Goal: Information Seeking & Learning: Learn about a topic

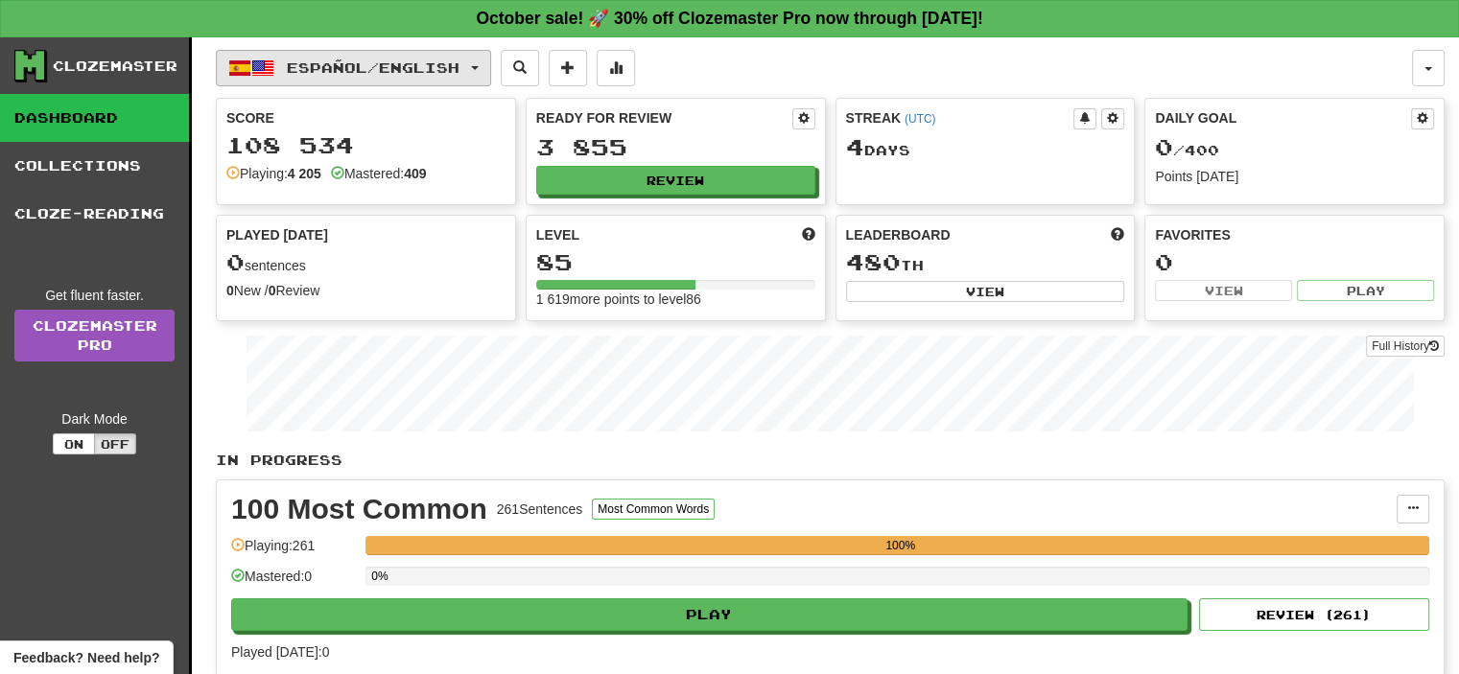
click at [375, 81] on button "Español / English" at bounding box center [353, 68] width 275 height 36
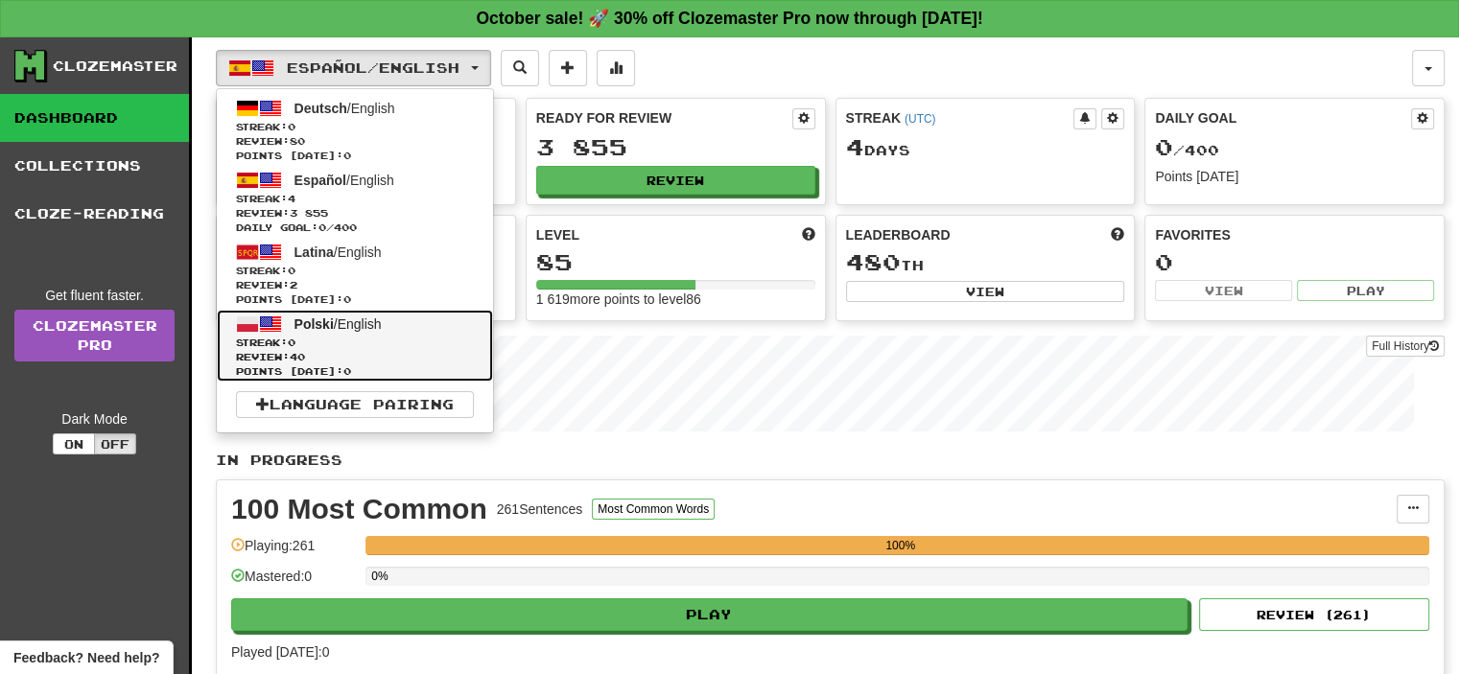
click at [370, 329] on span "Polski / English" at bounding box center [337, 323] width 87 height 15
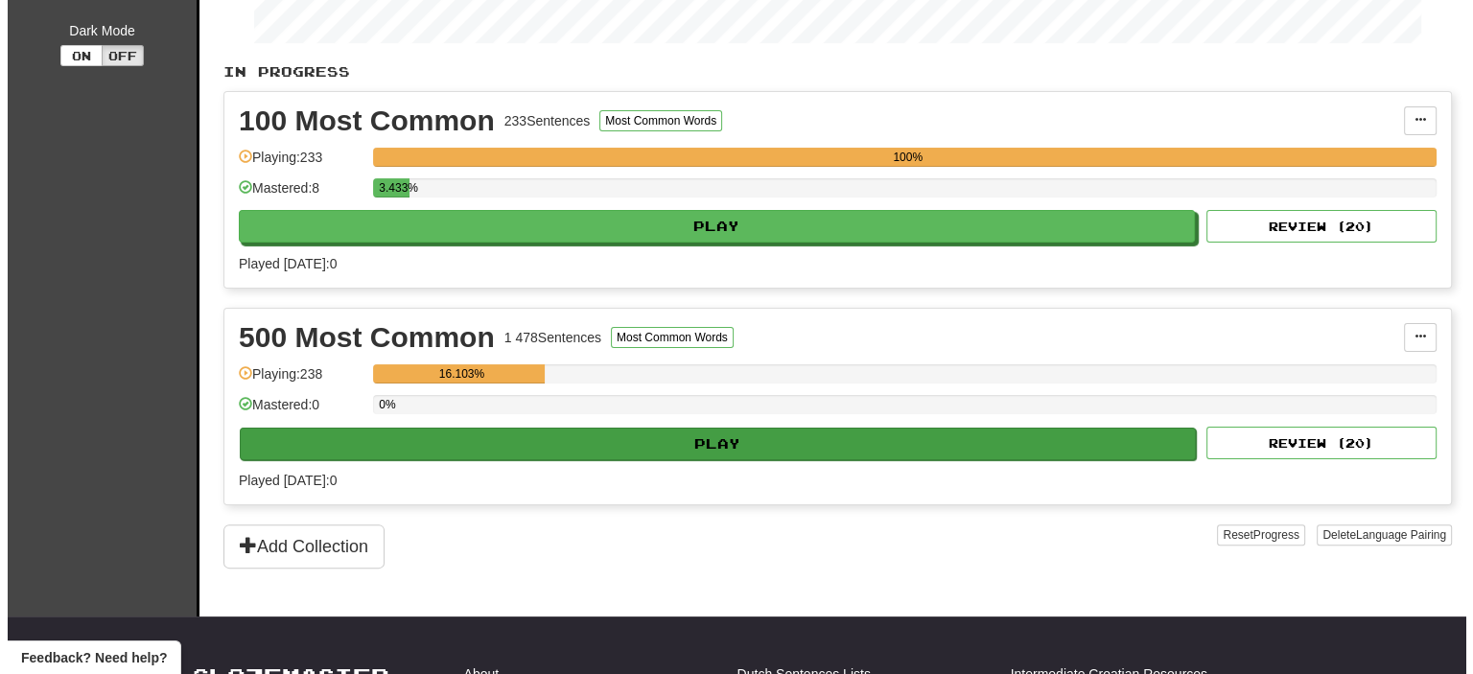
scroll to position [480, 0]
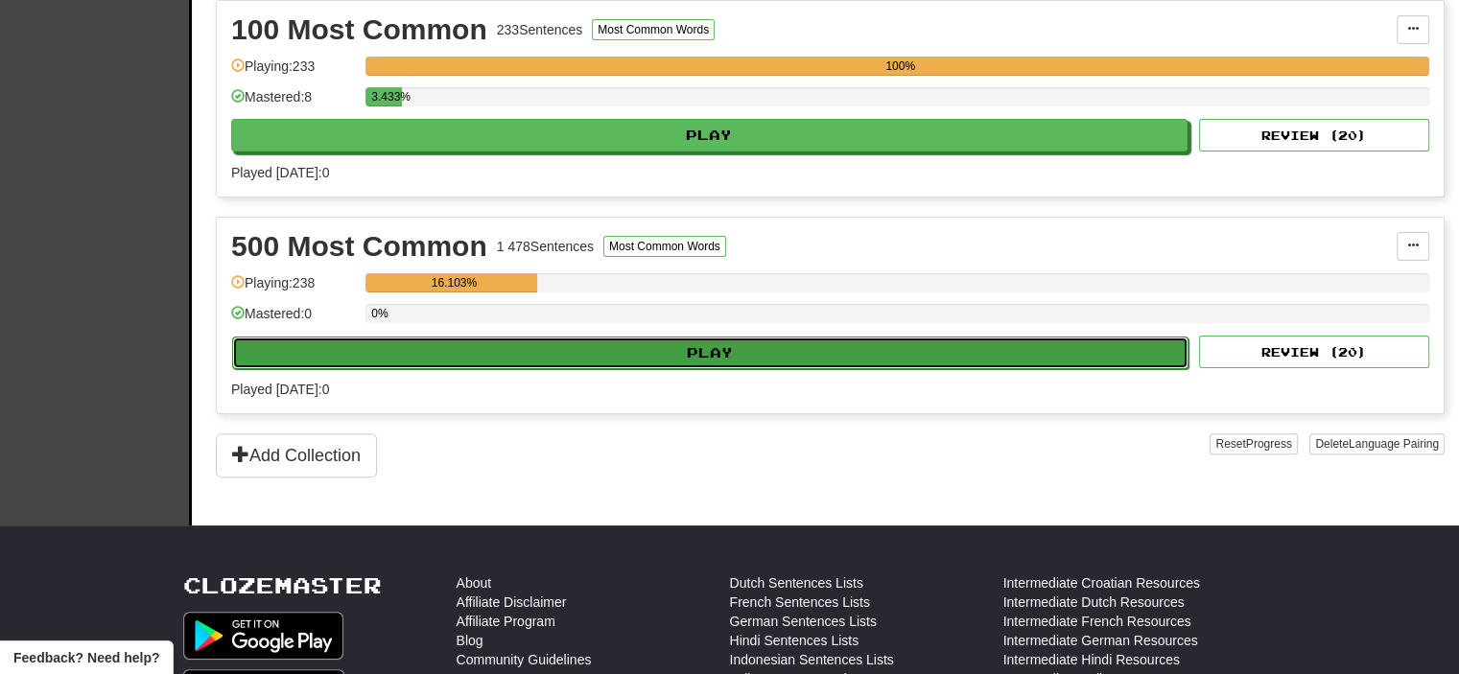
click at [750, 361] on button "Play" at bounding box center [710, 353] width 956 height 33
select select "**"
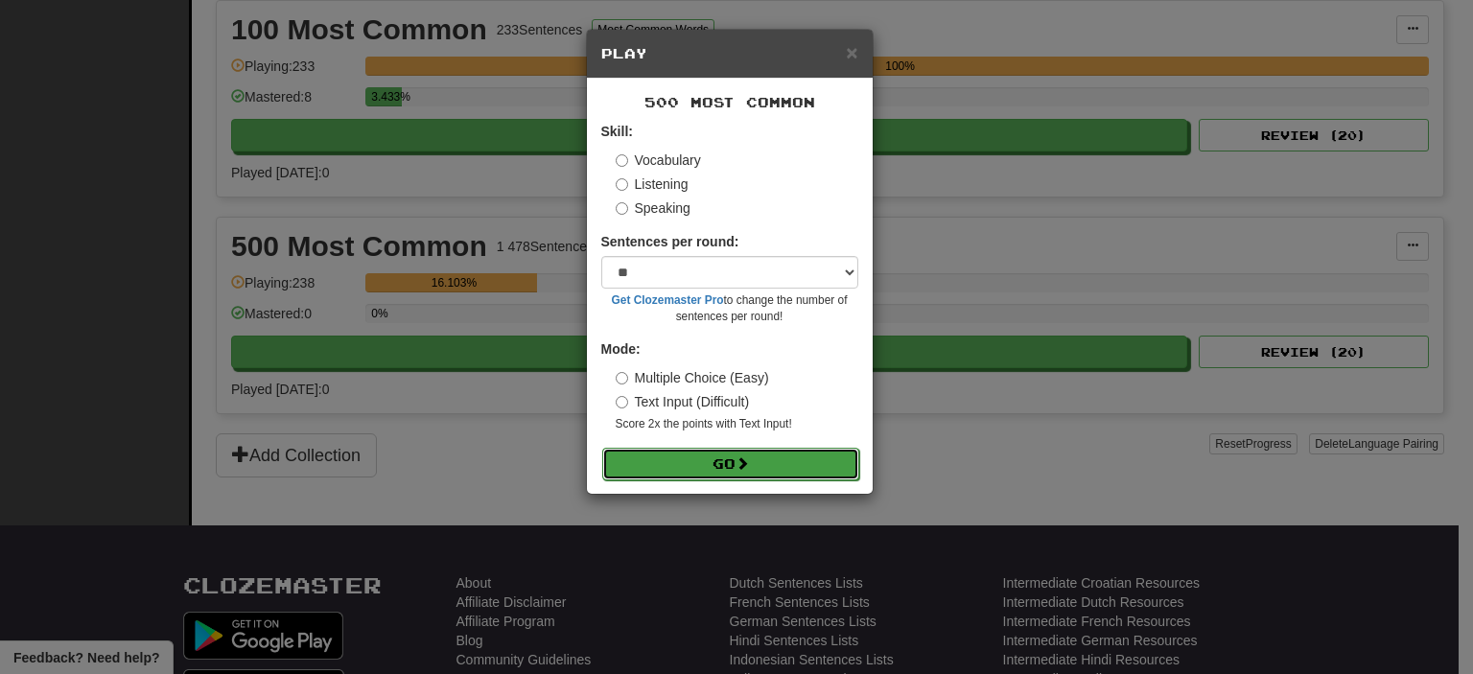
click at [775, 466] on button "Go" at bounding box center [730, 464] width 257 height 33
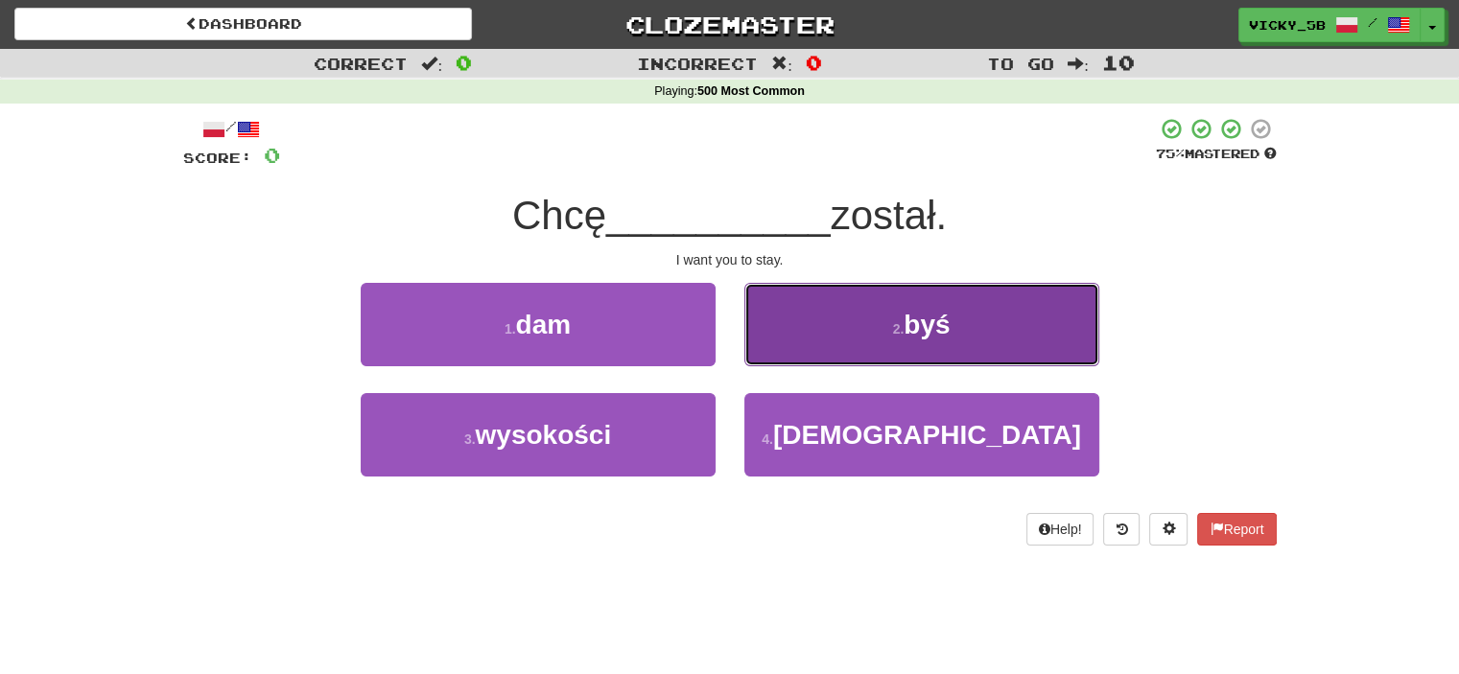
click at [872, 323] on button "2 . byś" at bounding box center [921, 324] width 355 height 83
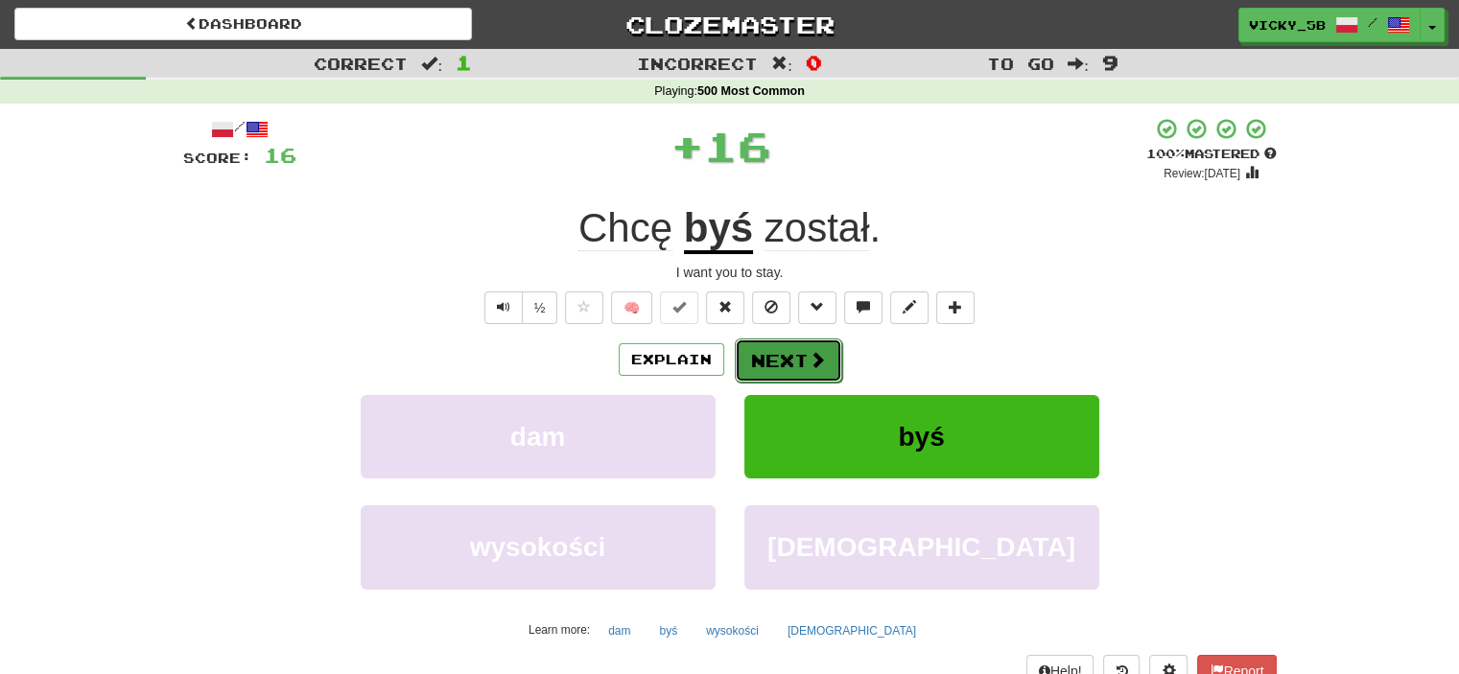
click at [777, 370] on button "Next" at bounding box center [788, 361] width 107 height 44
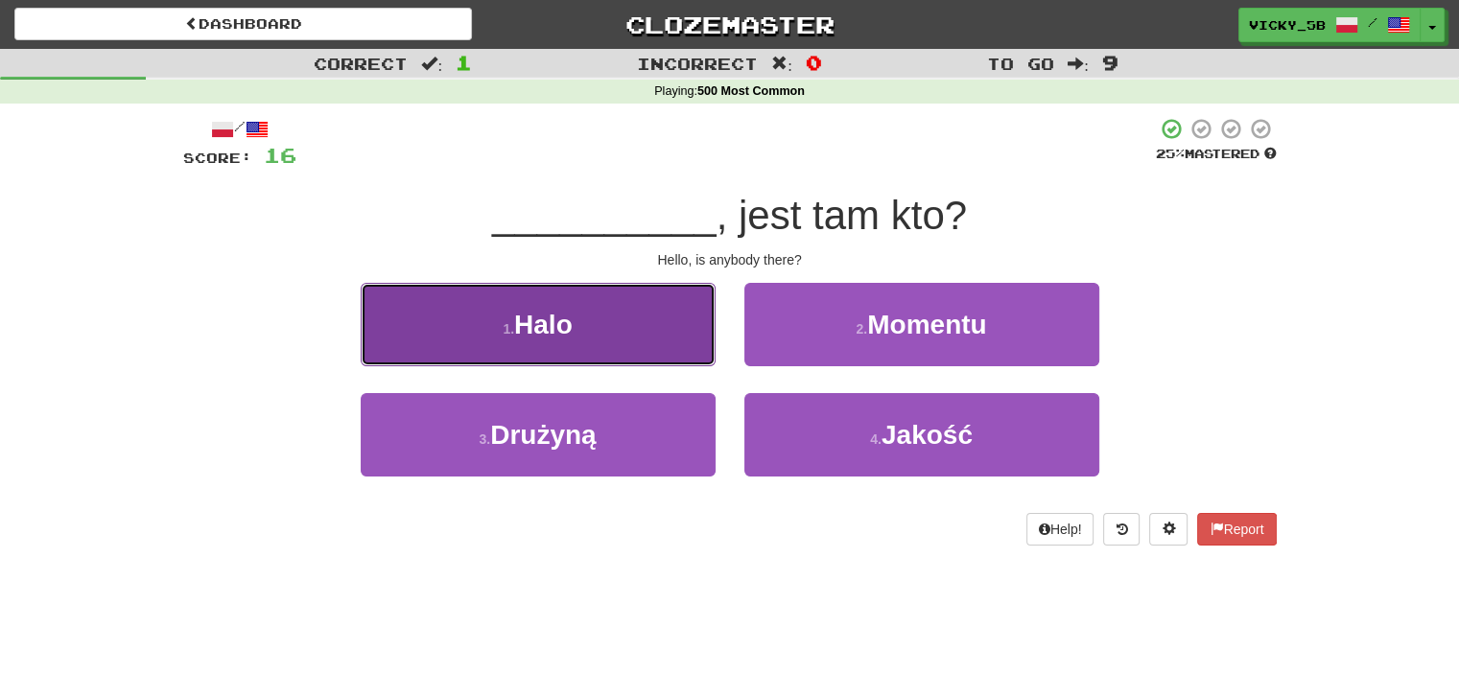
click at [687, 356] on button "1 . Halo" at bounding box center [538, 324] width 355 height 83
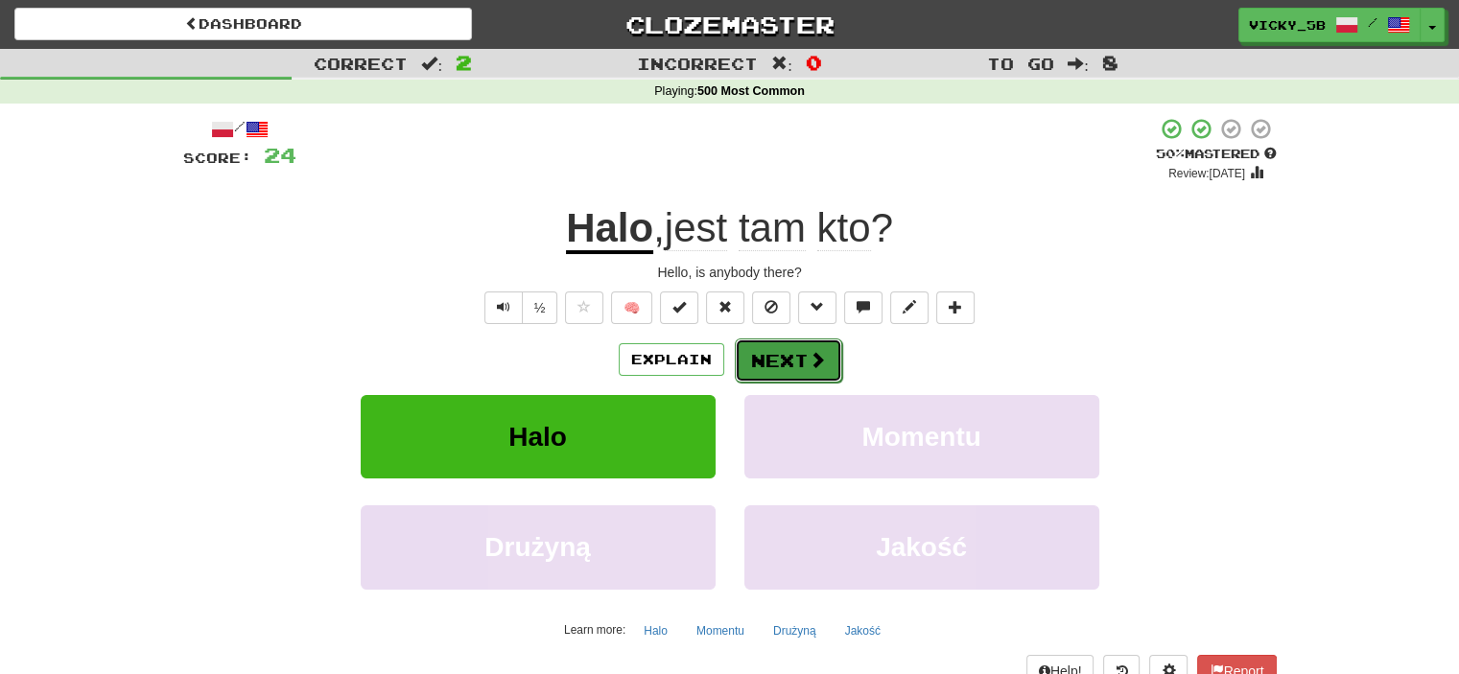
click at [786, 351] on button "Next" at bounding box center [788, 361] width 107 height 44
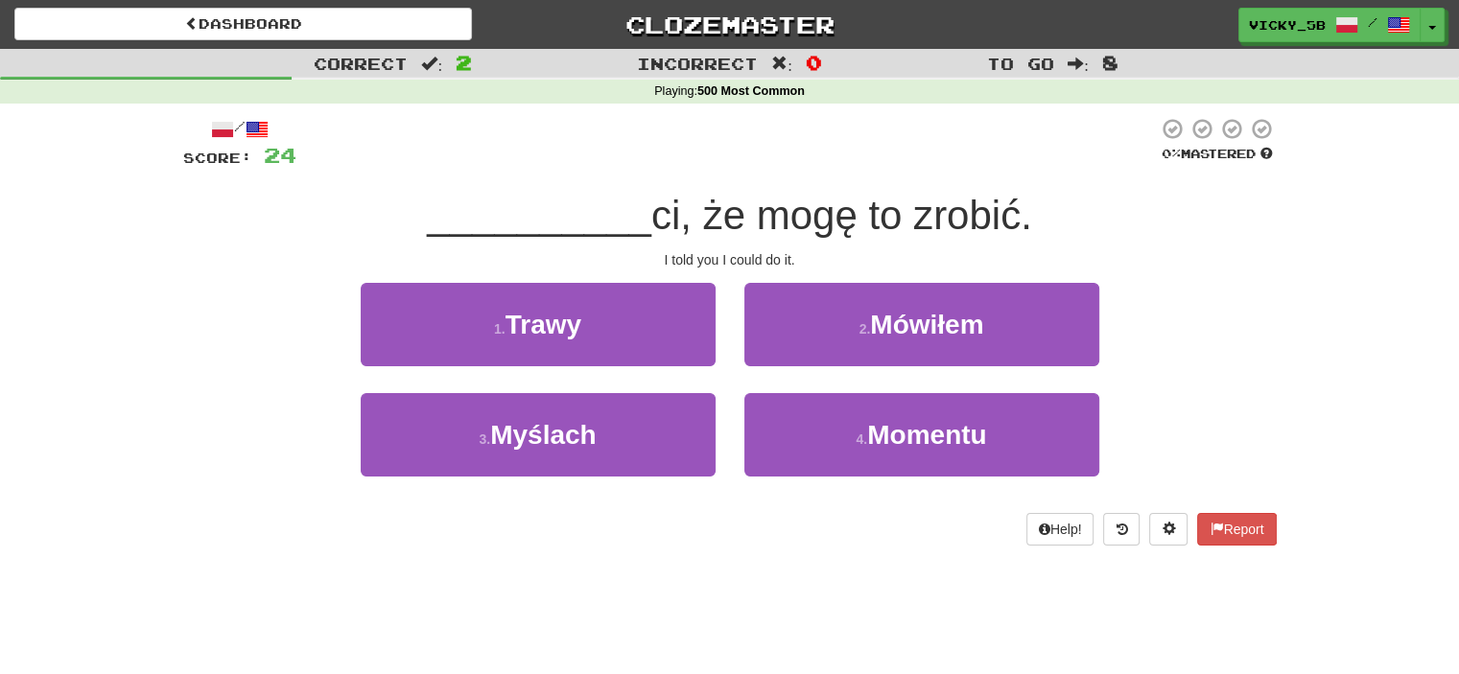
click at [791, 575] on div "Dashboard Clozemaster Vicky_5B / Toggle Dropdown Dashboard Leaderboard Activity…" at bounding box center [729, 337] width 1459 height 674
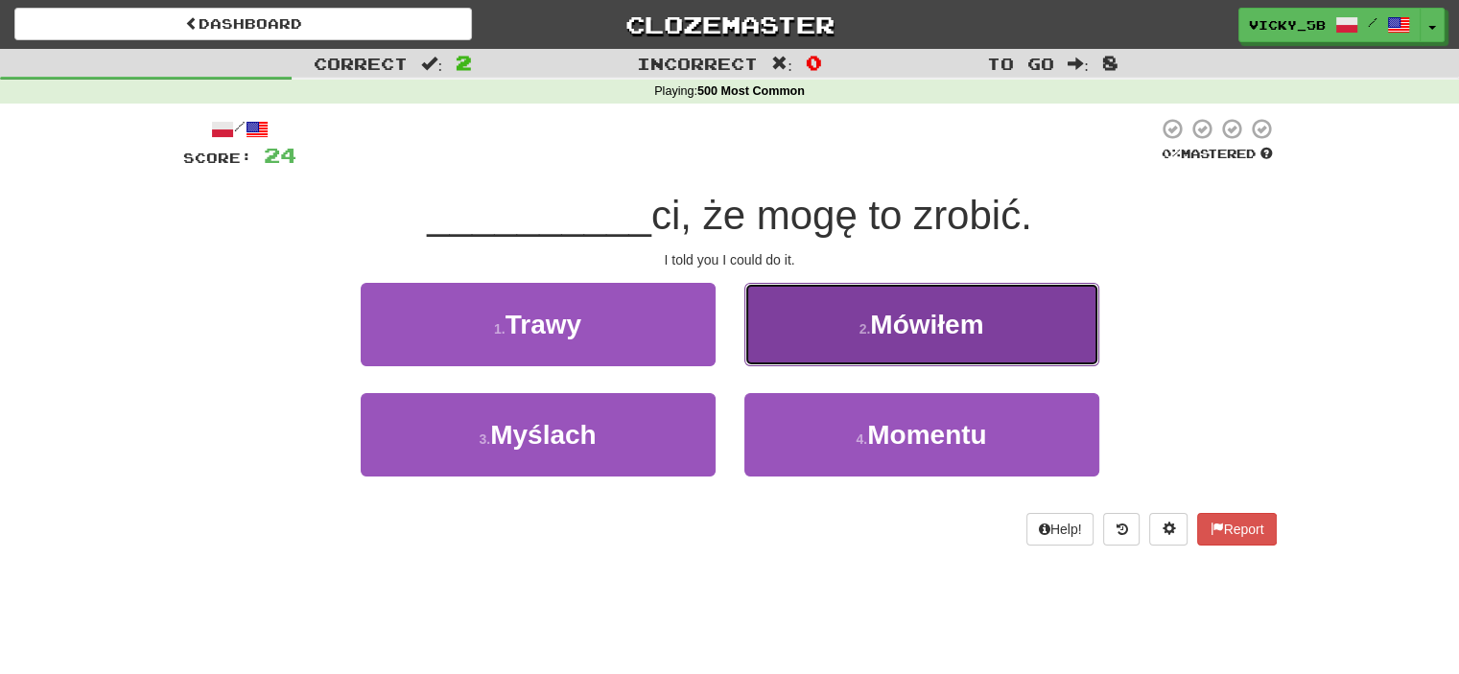
click at [1002, 307] on button "2 . Mówiłem" at bounding box center [921, 324] width 355 height 83
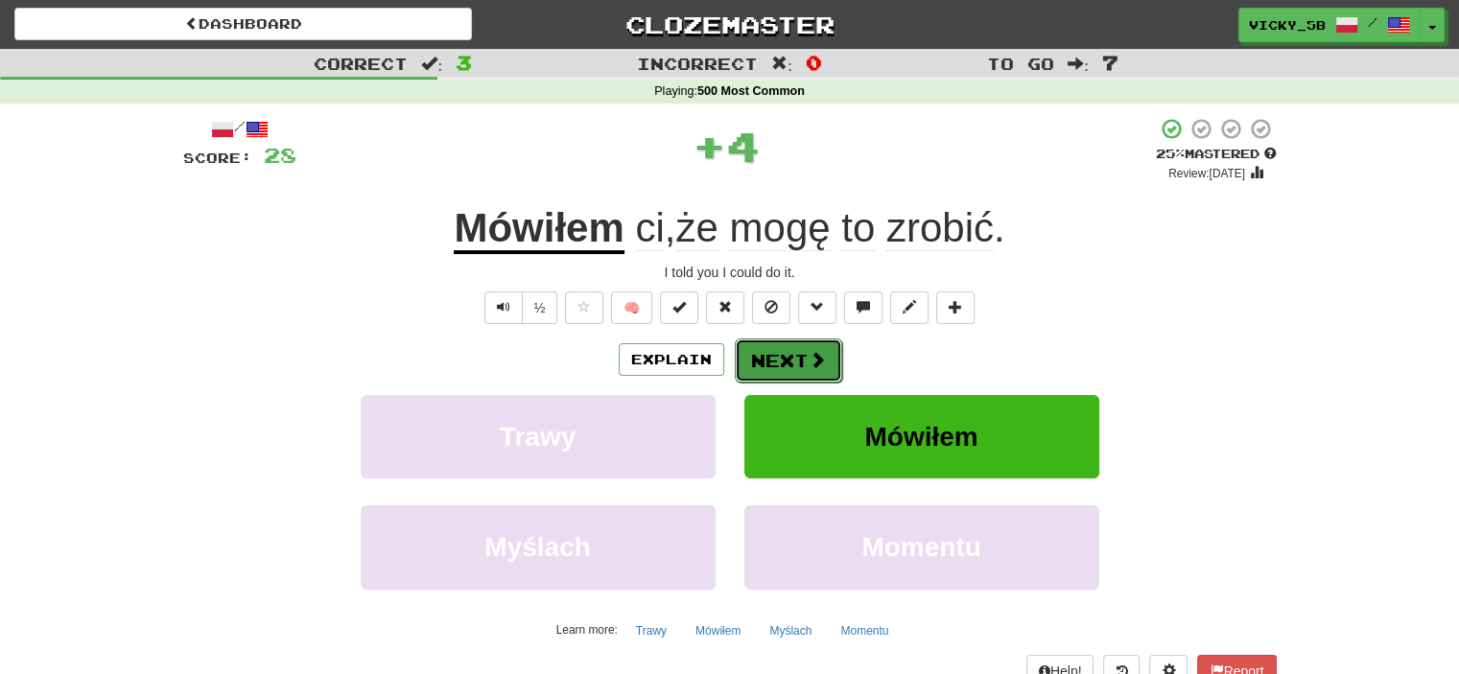
click at [791, 376] on button "Next" at bounding box center [788, 361] width 107 height 44
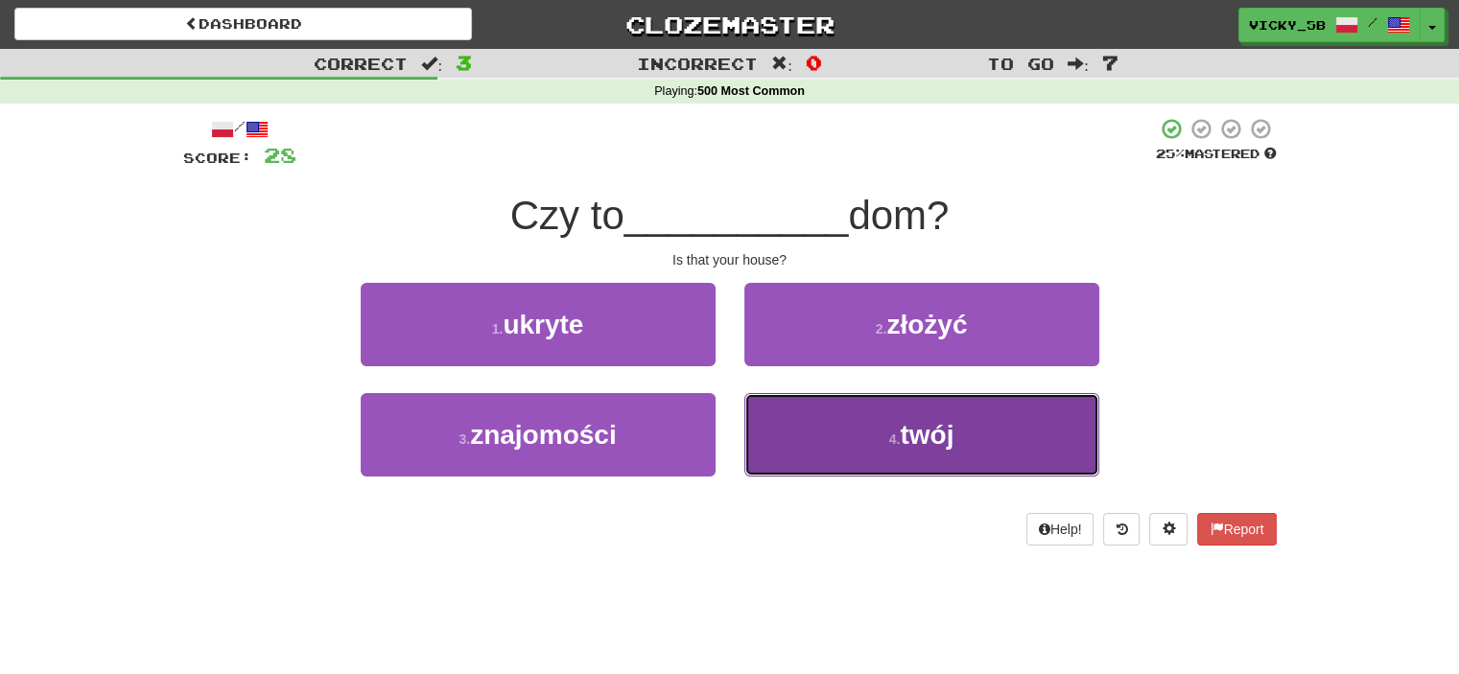
click at [973, 429] on button "4 . twój" at bounding box center [921, 434] width 355 height 83
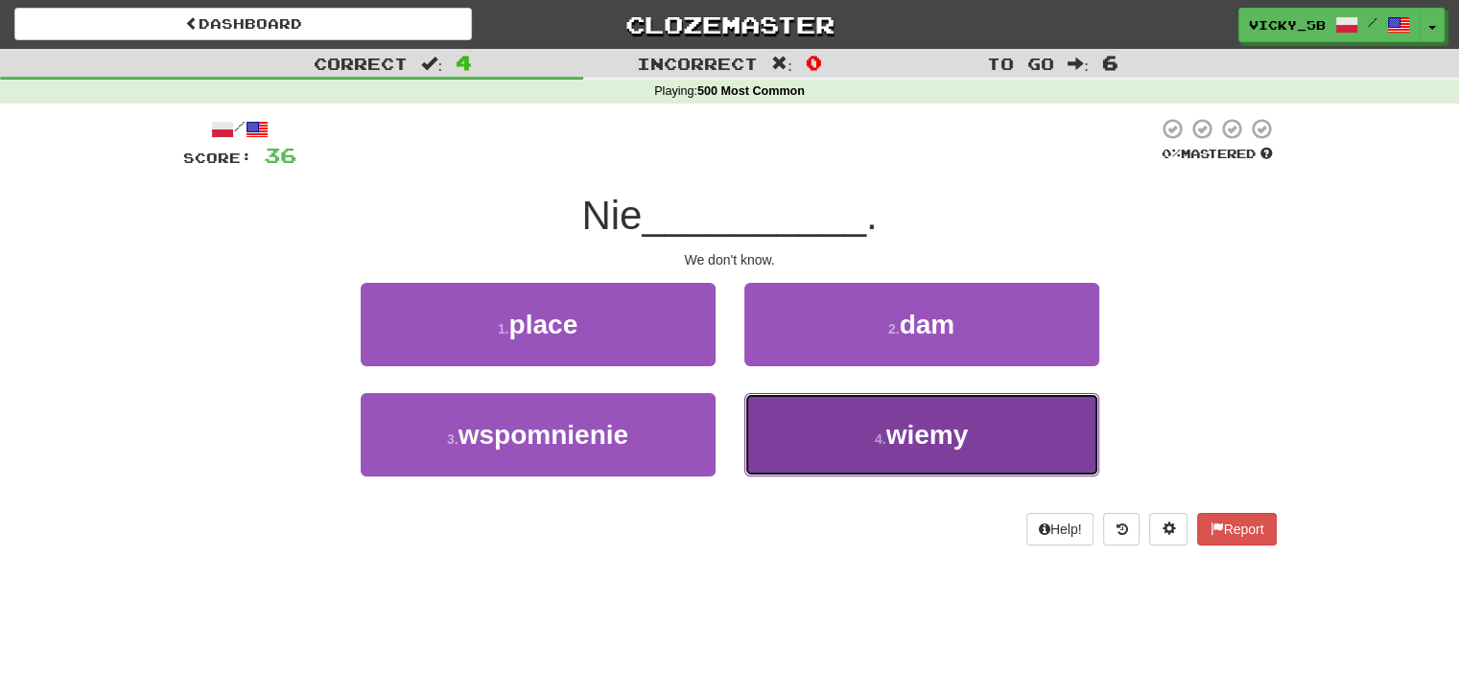
click at [924, 437] on span "wiemy" at bounding box center [927, 435] width 82 height 30
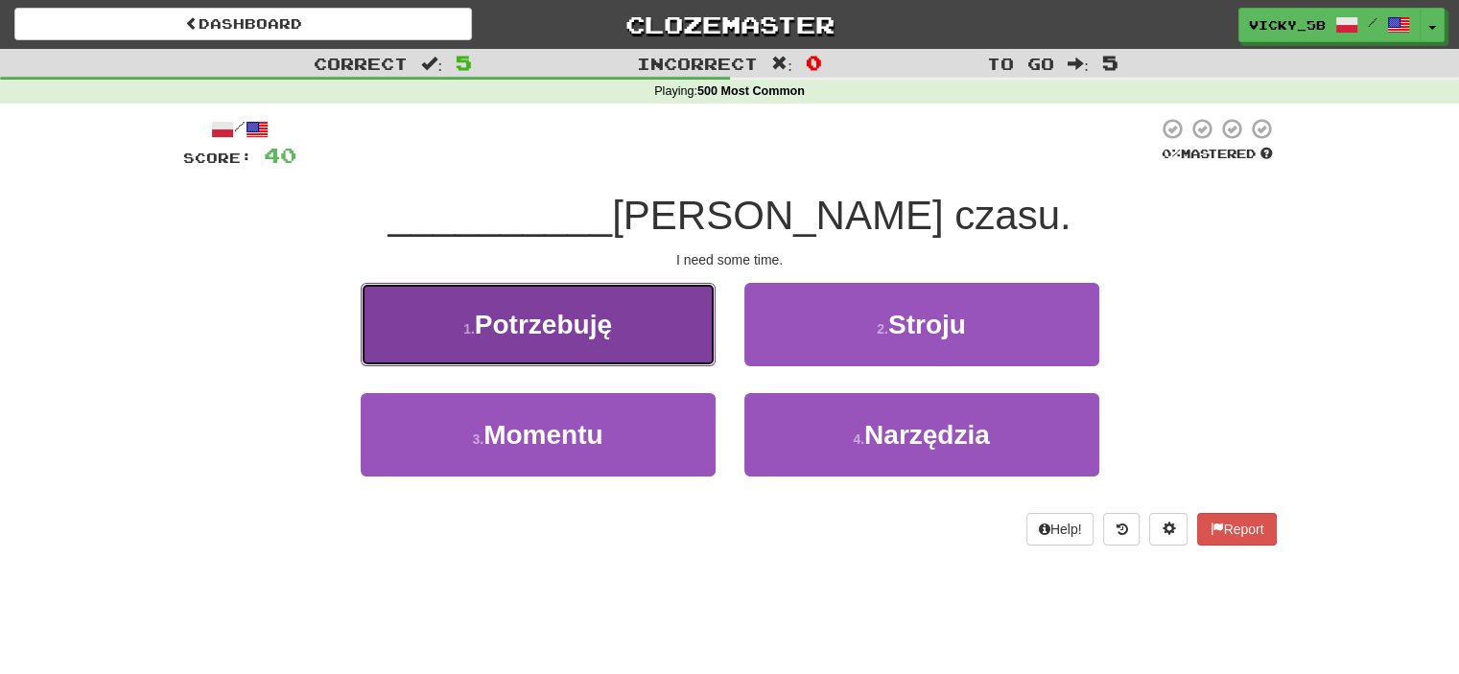
click at [610, 330] on span "Potrzebuję" at bounding box center [543, 325] width 137 height 30
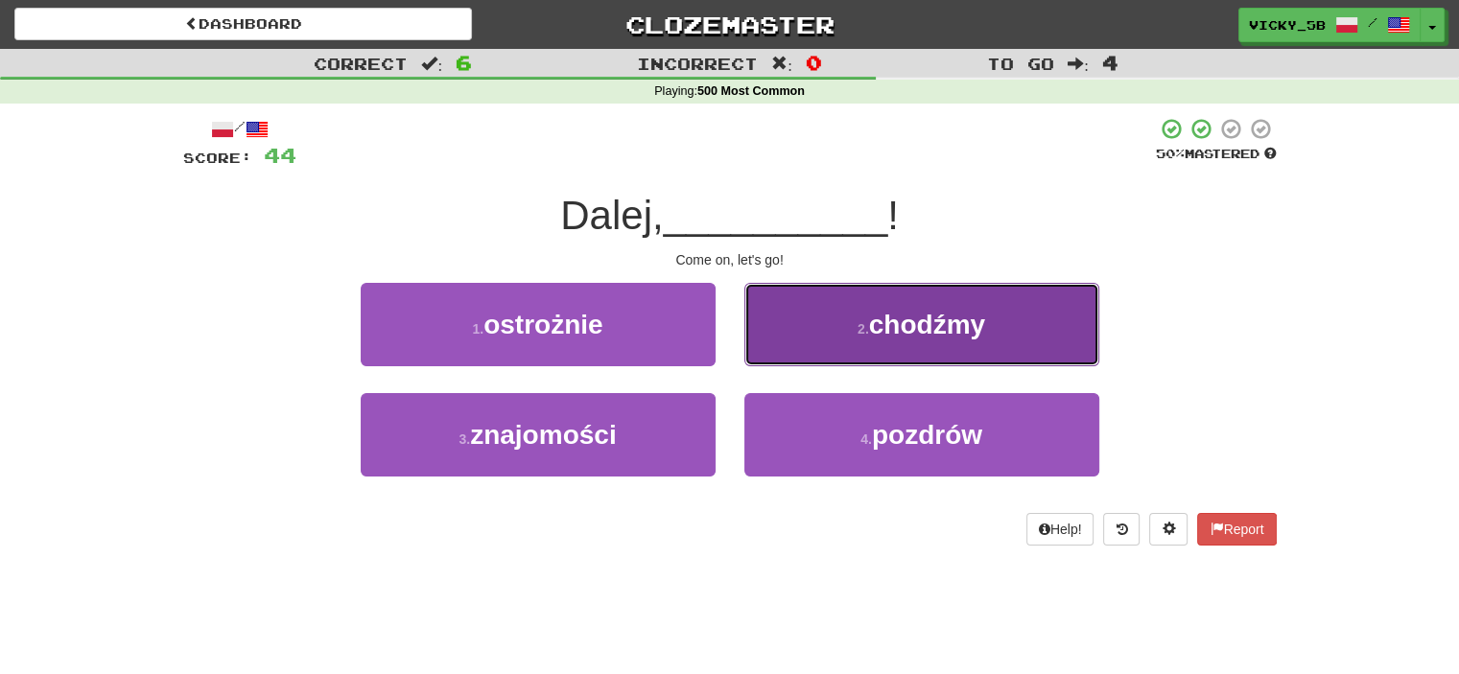
click at [1020, 293] on button "2 . chodźmy" at bounding box center [921, 324] width 355 height 83
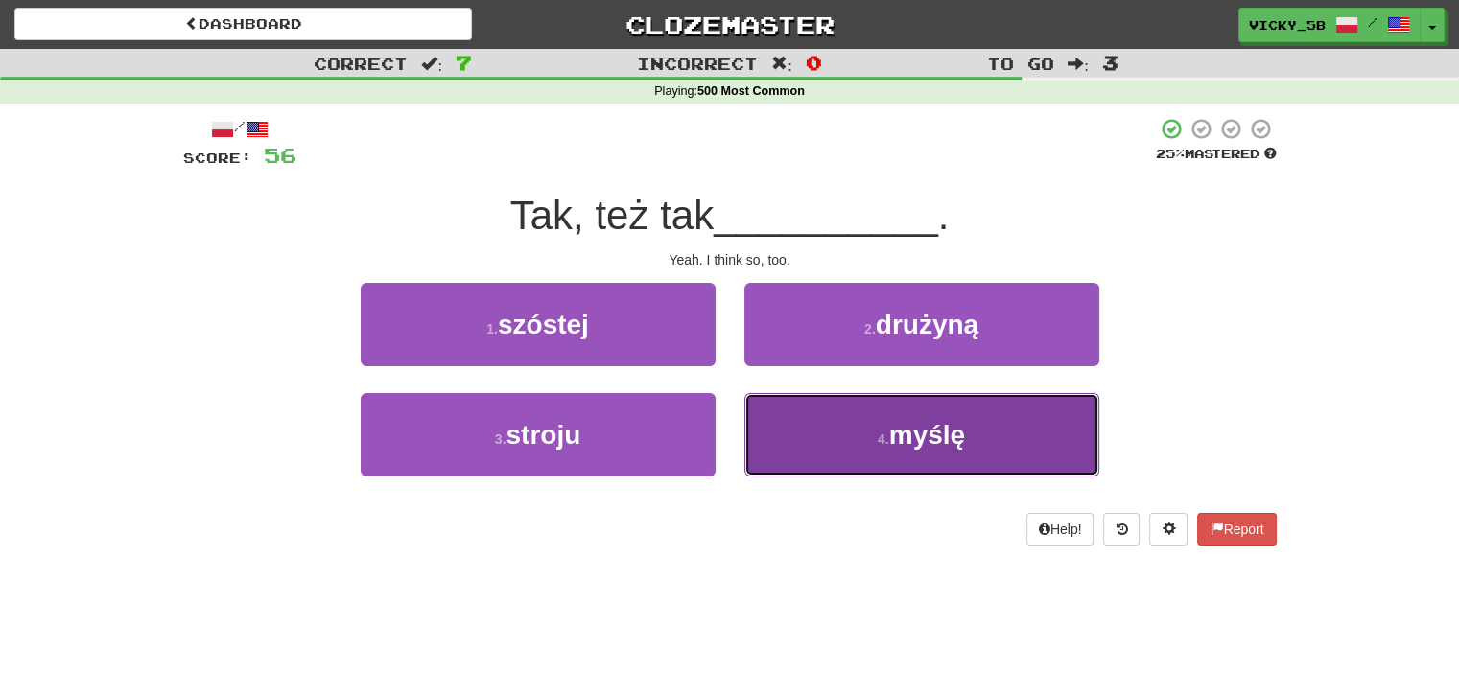
click at [982, 433] on button "4 . [GEOGRAPHIC_DATA]" at bounding box center [921, 434] width 355 height 83
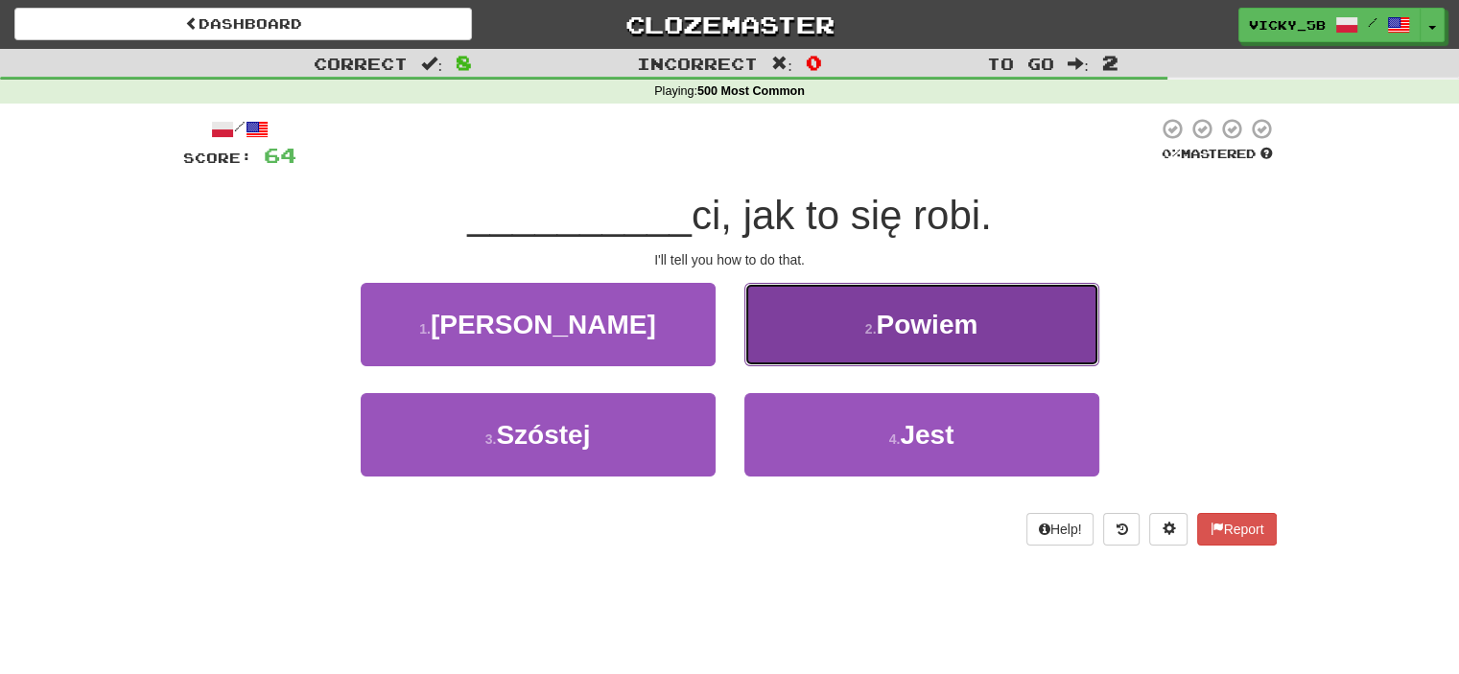
click at [947, 324] on span "Powiem" at bounding box center [927, 325] width 102 height 30
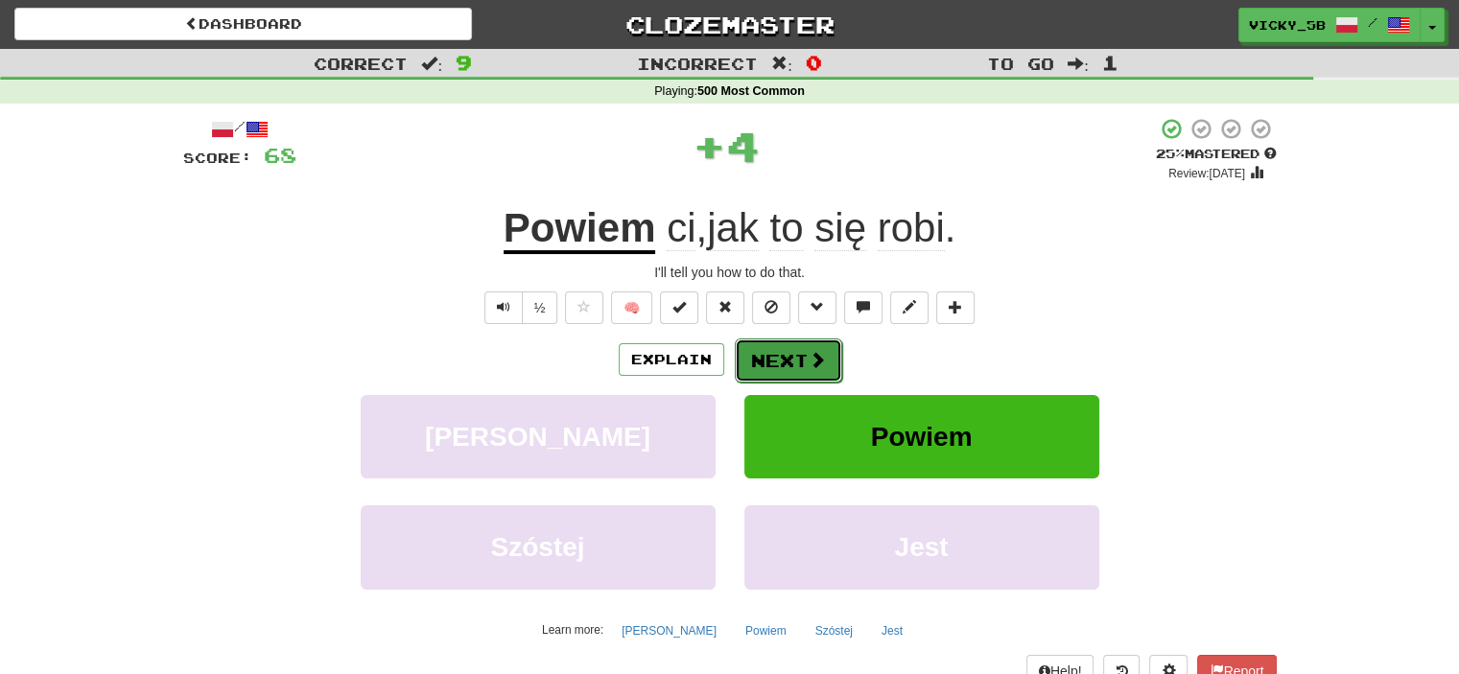
click at [775, 339] on button "Next" at bounding box center [788, 361] width 107 height 44
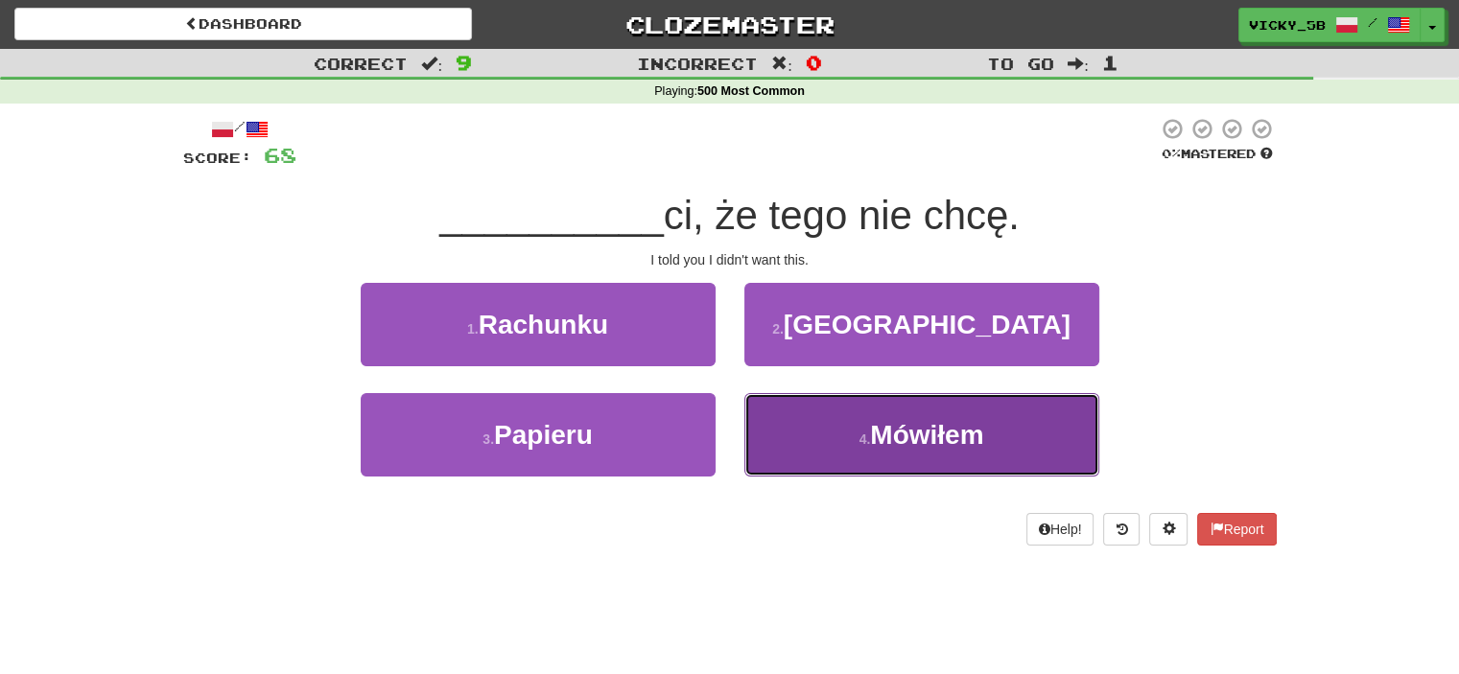
click at [999, 449] on button "4 . Mówiłem" at bounding box center [921, 434] width 355 height 83
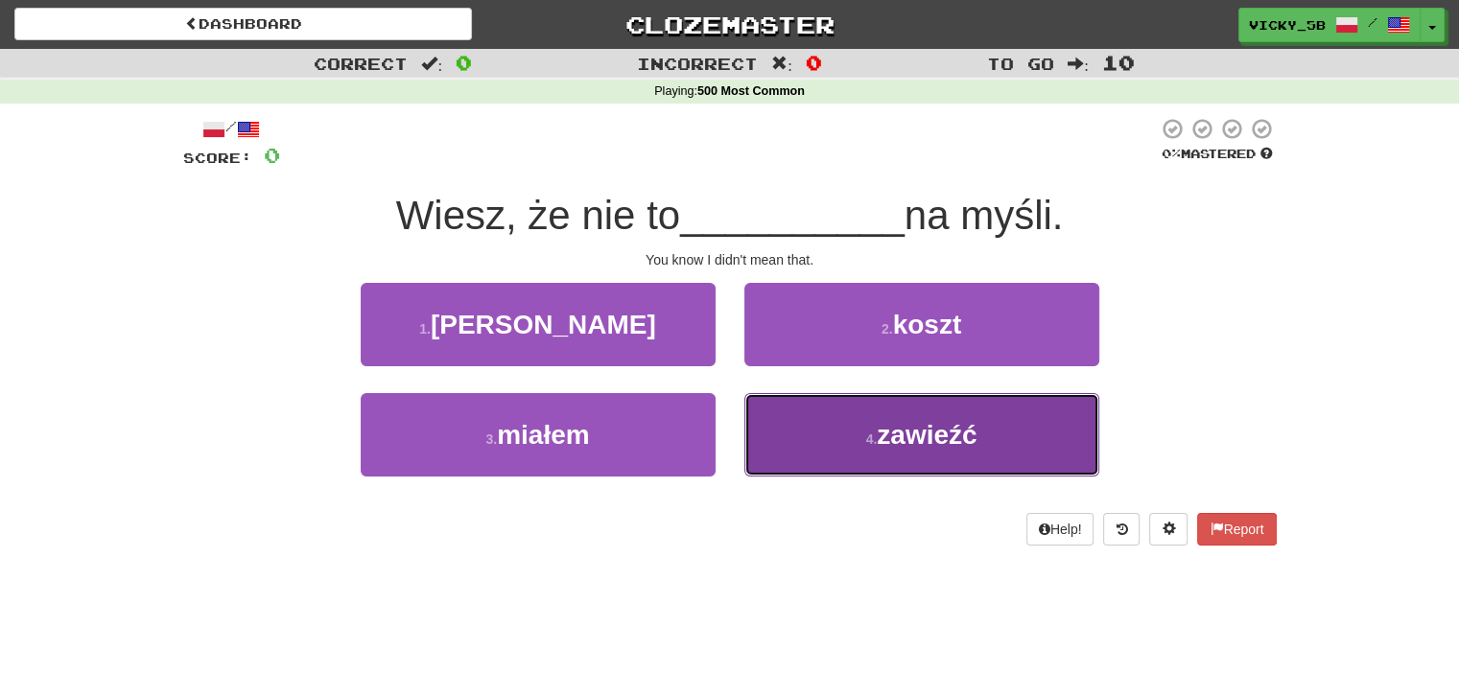
click at [980, 438] on button "4 . zawieźć" at bounding box center [921, 434] width 355 height 83
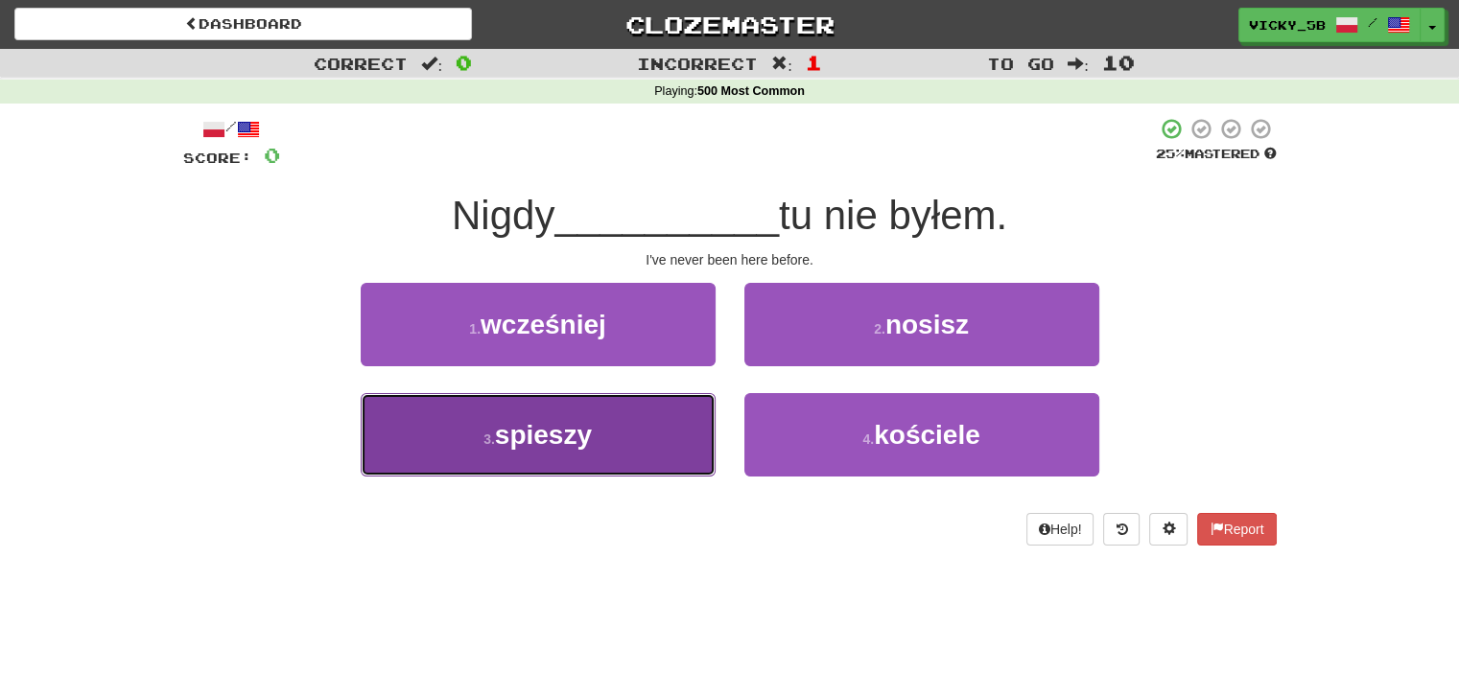
click at [599, 433] on button "3 . spieszy" at bounding box center [538, 434] width 355 height 83
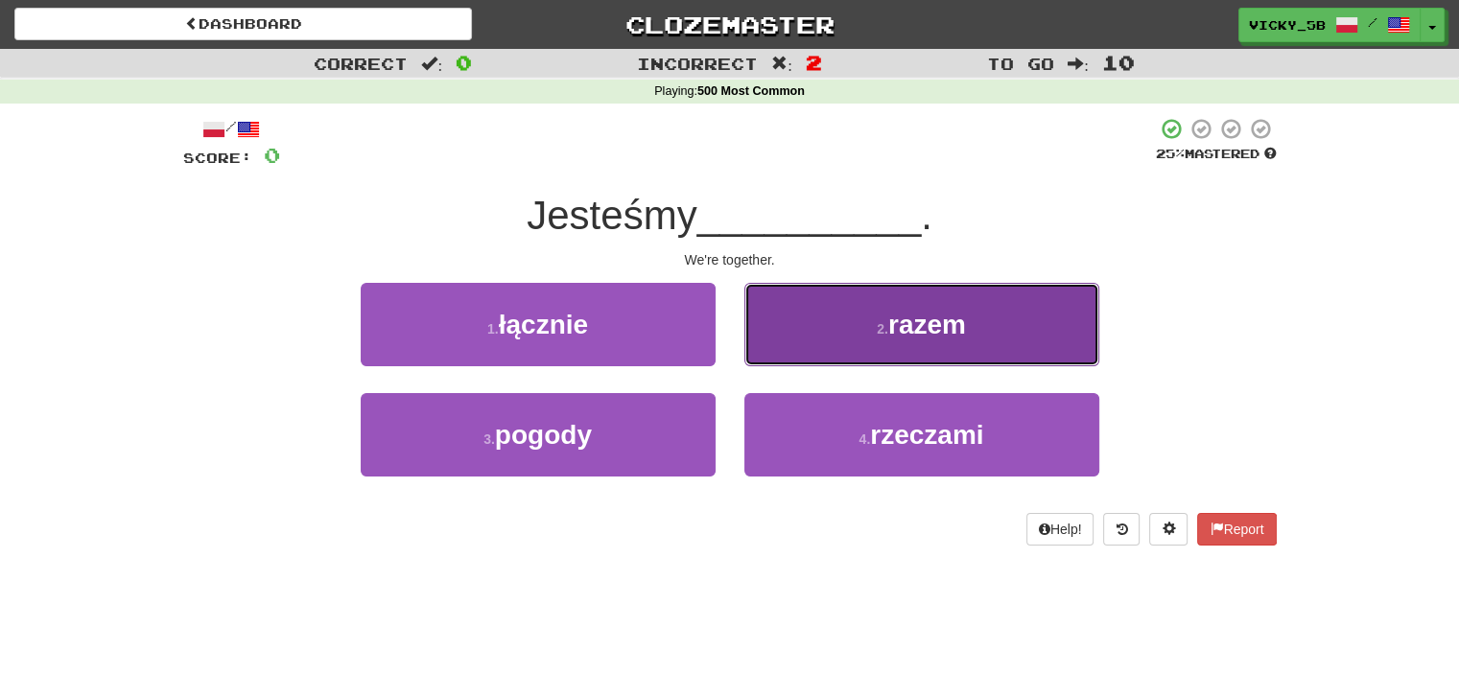
click at [1023, 363] on button "2 . razem" at bounding box center [921, 324] width 355 height 83
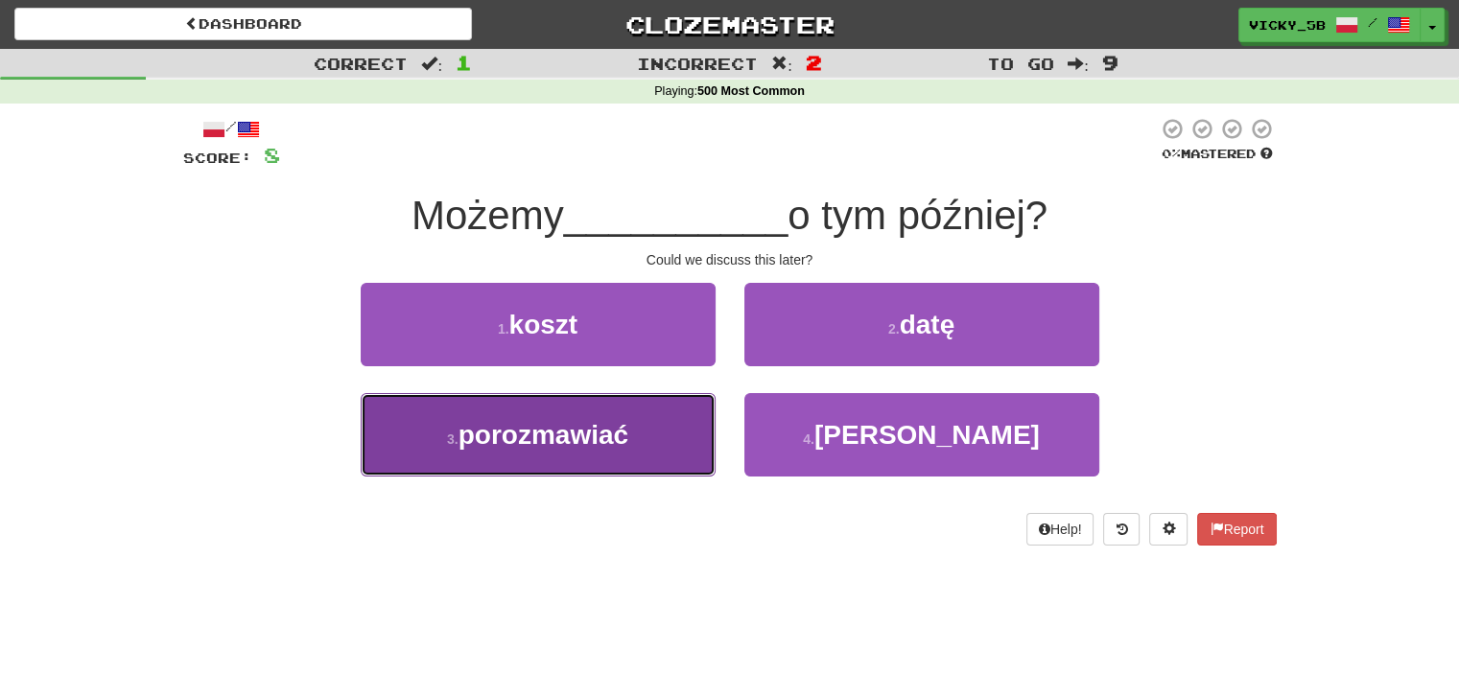
click at [613, 422] on span "porozmawiać" at bounding box center [543, 435] width 170 height 30
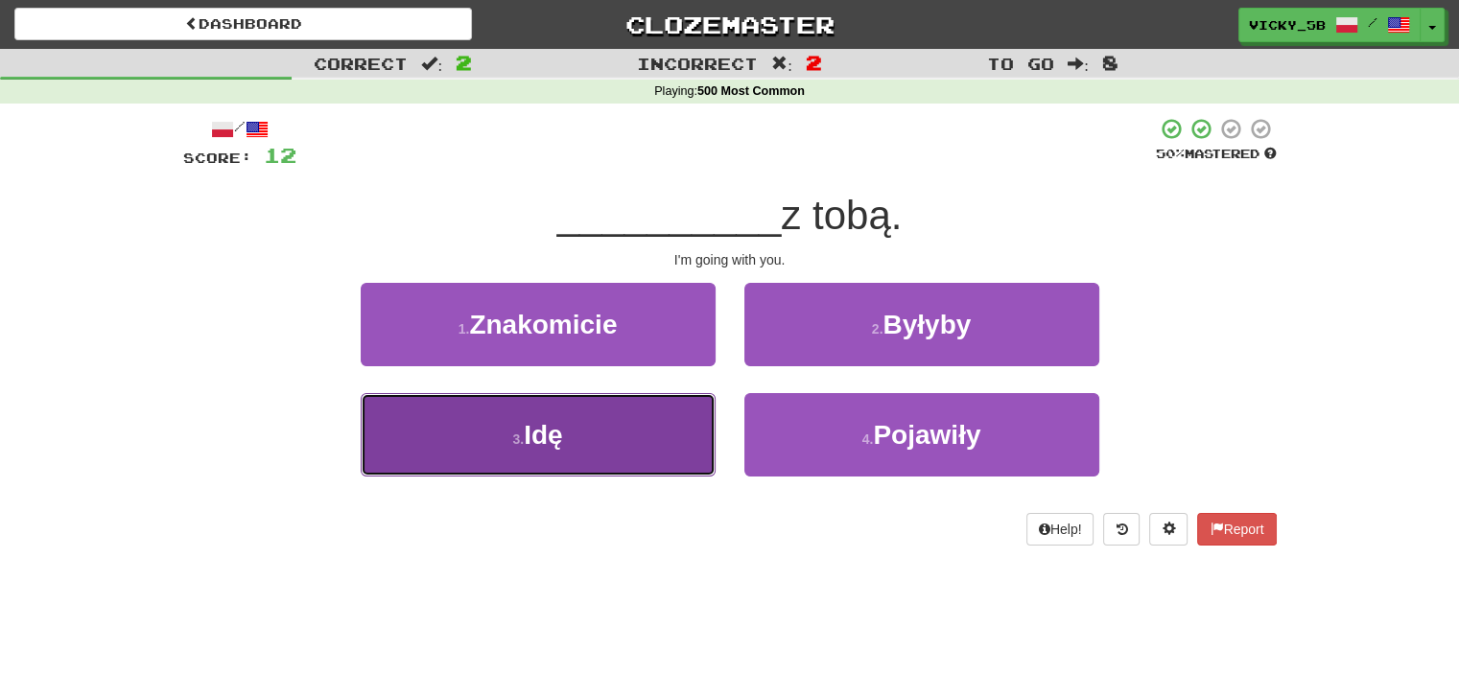
click at [616, 424] on button "3 . Idę" at bounding box center [538, 434] width 355 height 83
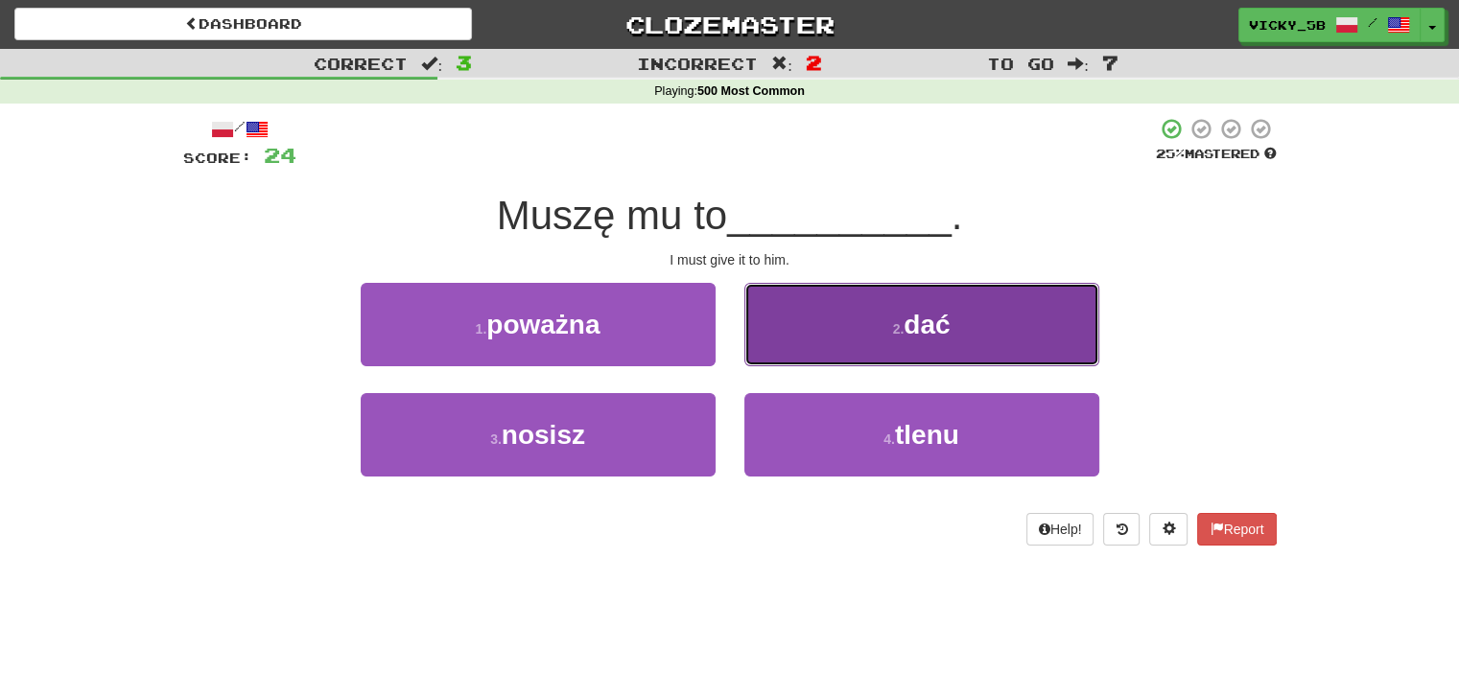
click at [998, 305] on button "2 . dać" at bounding box center [921, 324] width 355 height 83
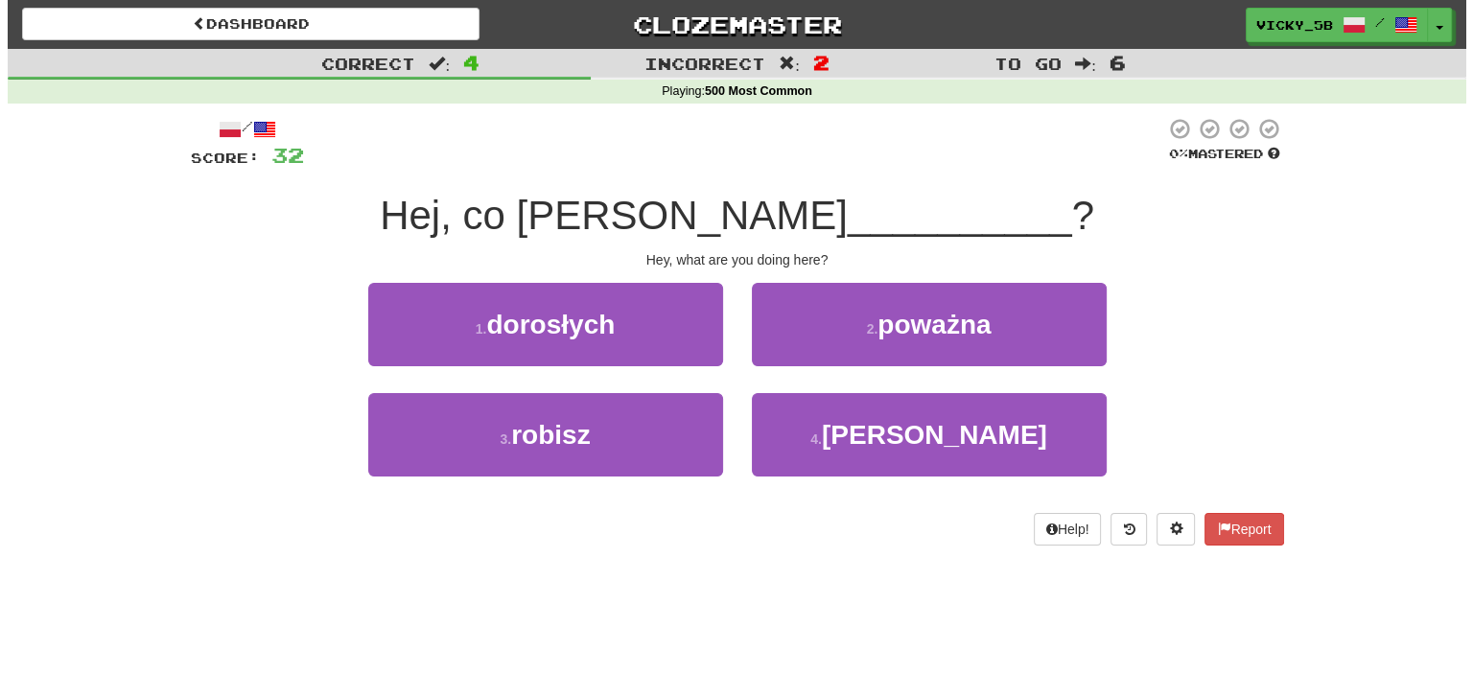
scroll to position [4, 0]
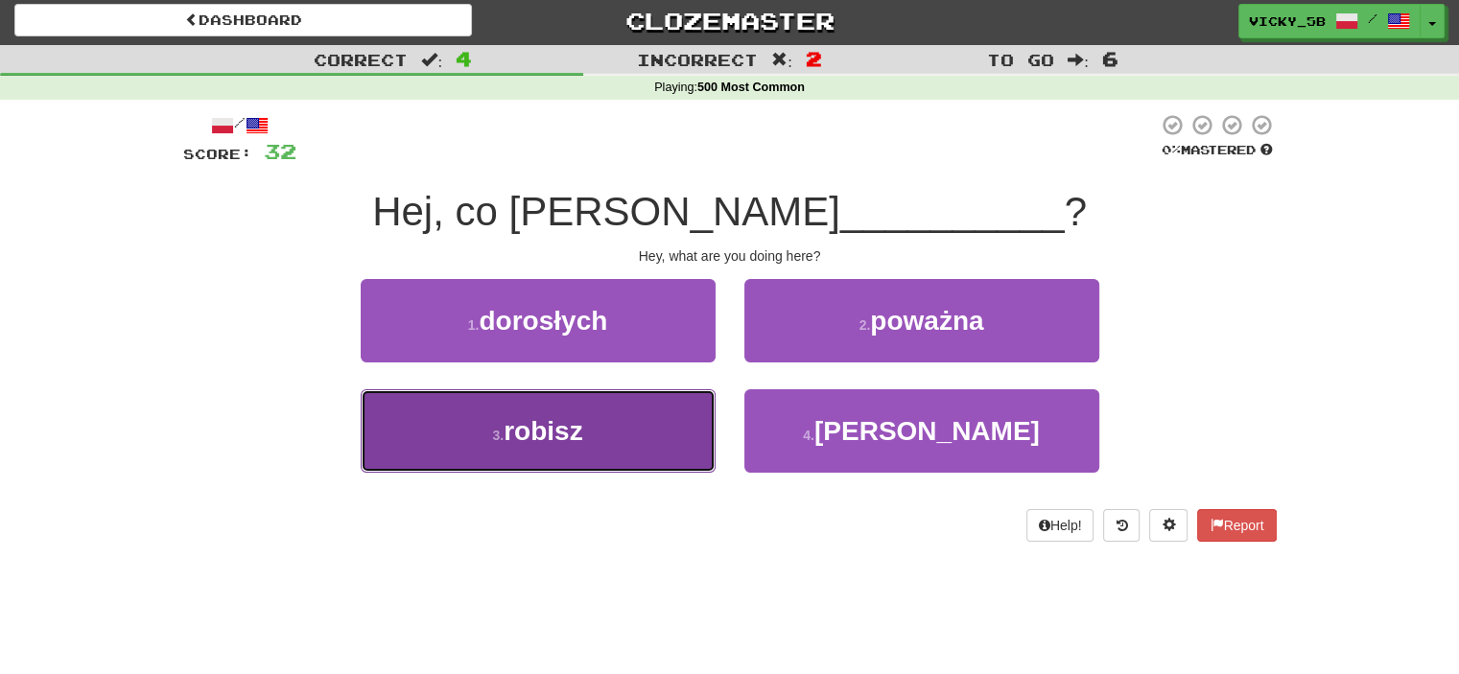
click at [618, 440] on button "3 . robisz" at bounding box center [538, 430] width 355 height 83
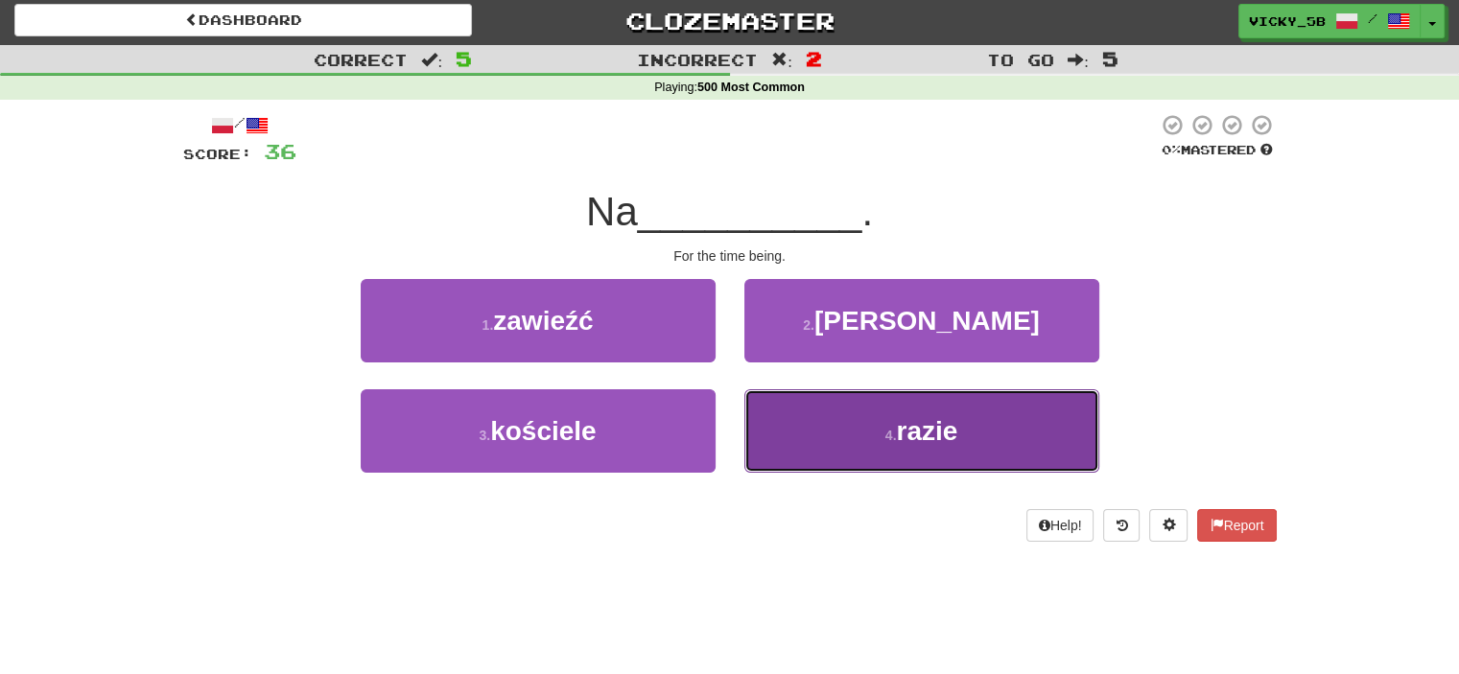
click at [940, 430] on span "razie" at bounding box center [926, 431] width 61 height 30
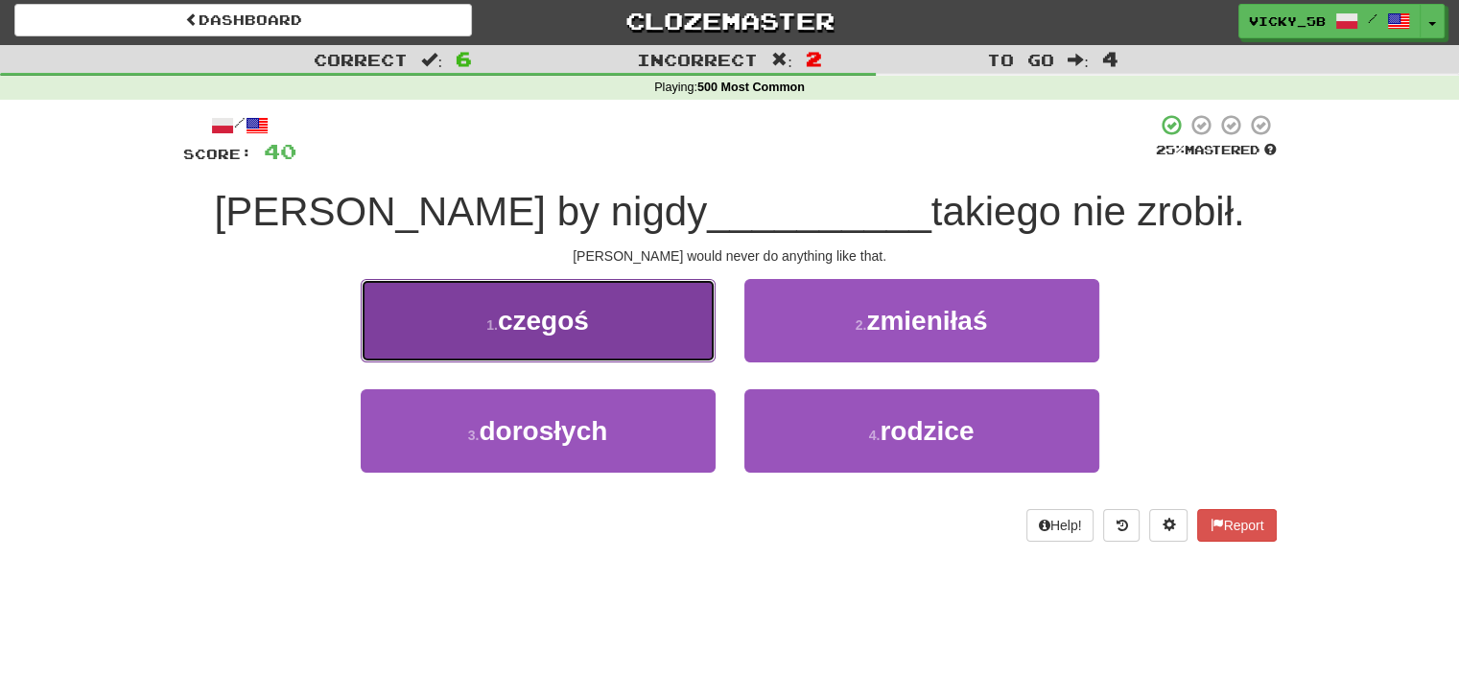
click at [632, 304] on button "1 . czegoś" at bounding box center [538, 320] width 355 height 83
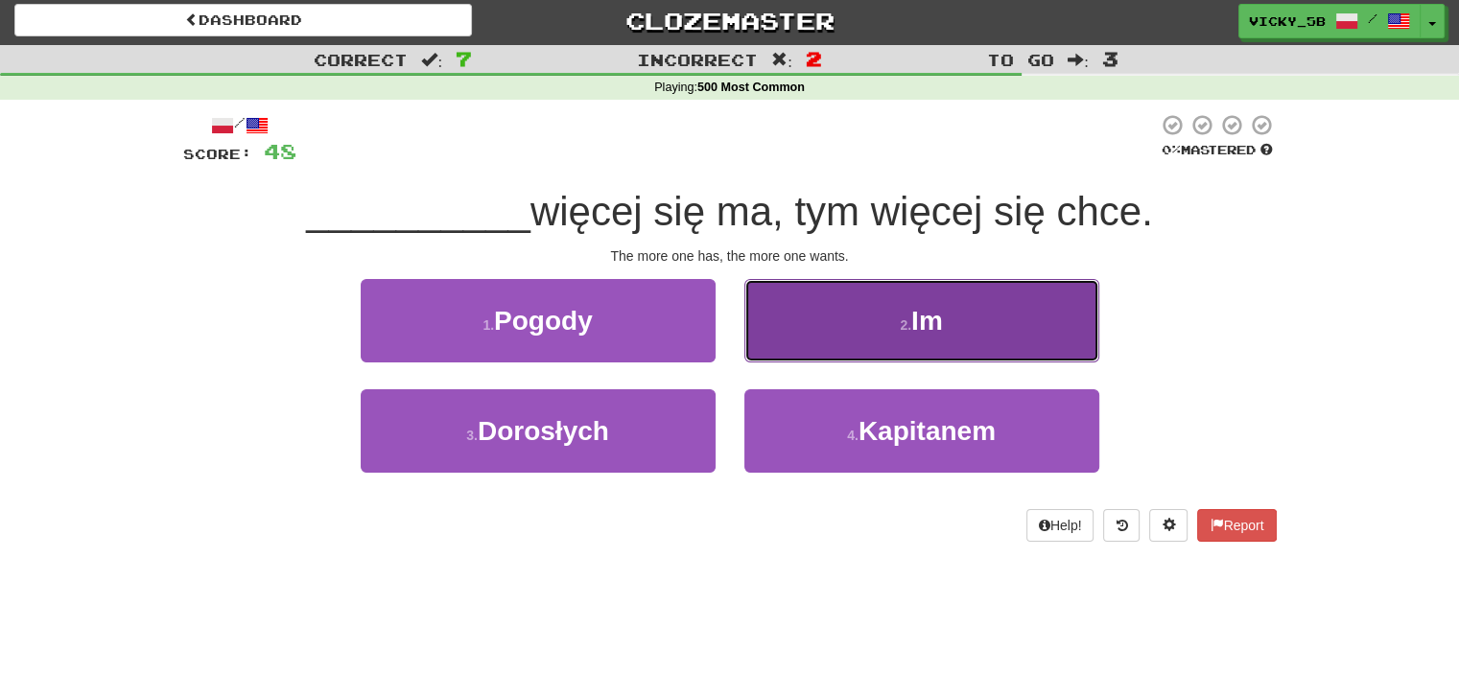
click at [1006, 308] on button "2 . Im" at bounding box center [921, 320] width 355 height 83
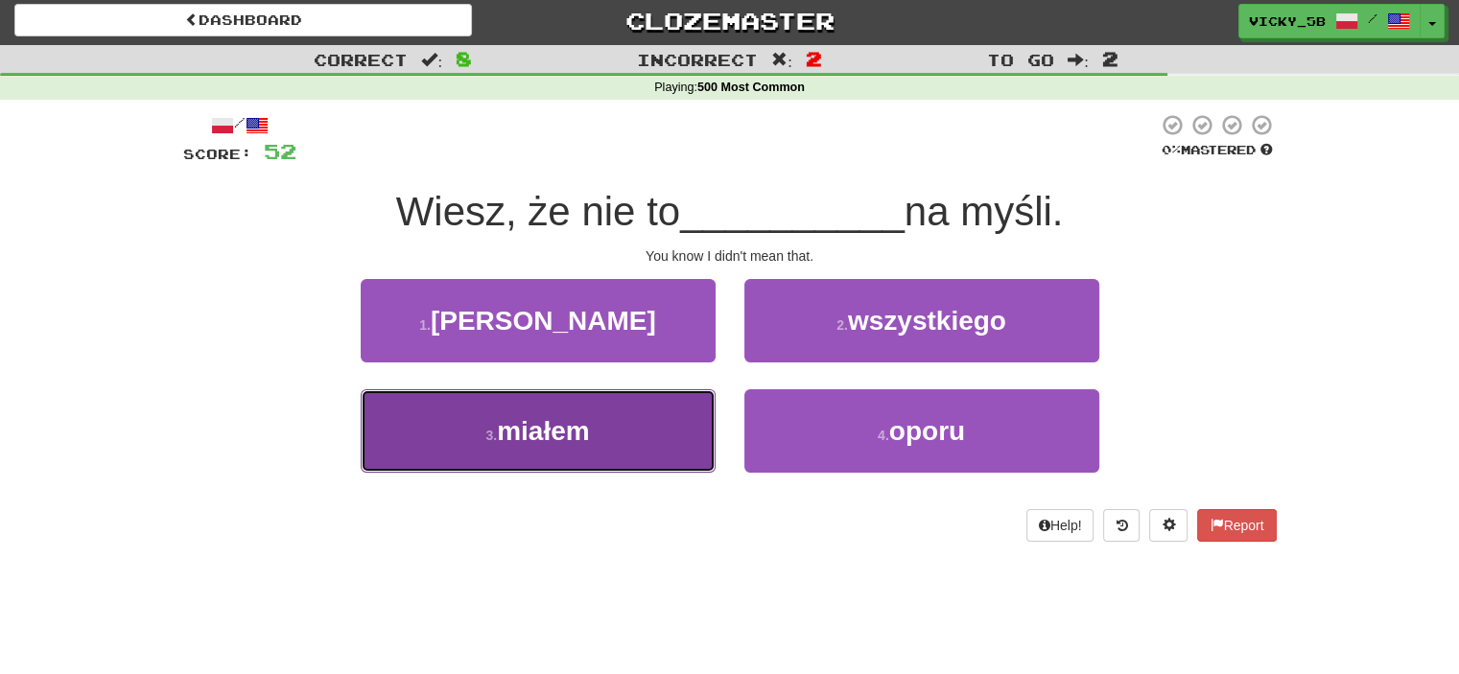
click at [605, 428] on button "3 . miałem" at bounding box center [538, 430] width 355 height 83
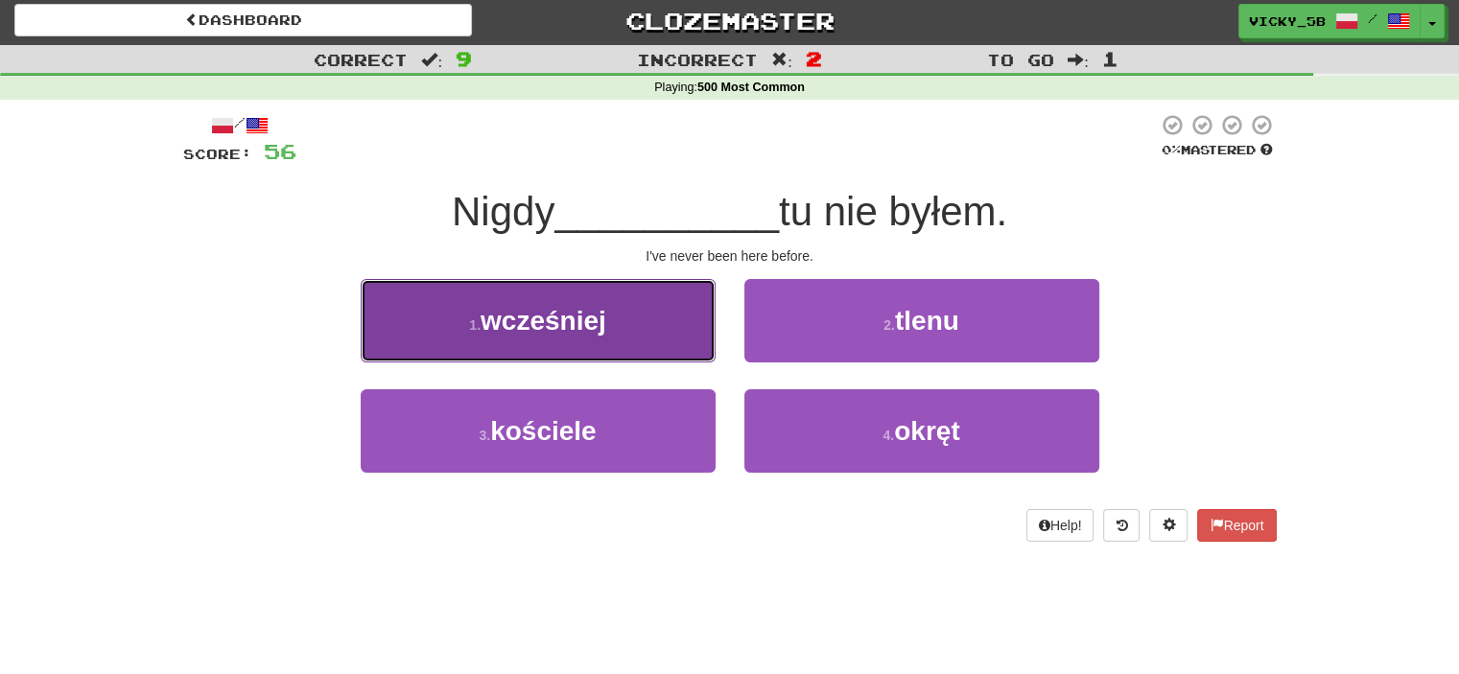
click at [647, 319] on button "1 . wcześniej" at bounding box center [538, 320] width 355 height 83
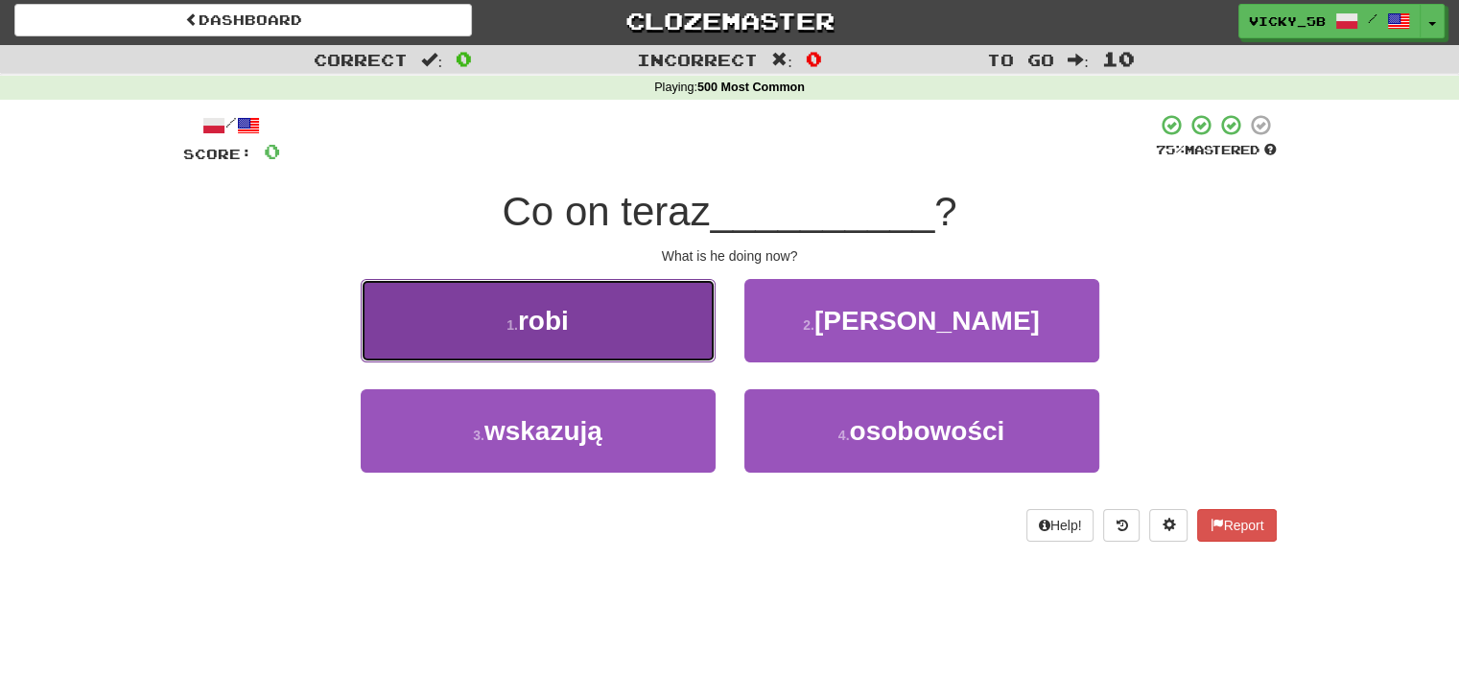
click at [602, 300] on button "1 . robi" at bounding box center [538, 320] width 355 height 83
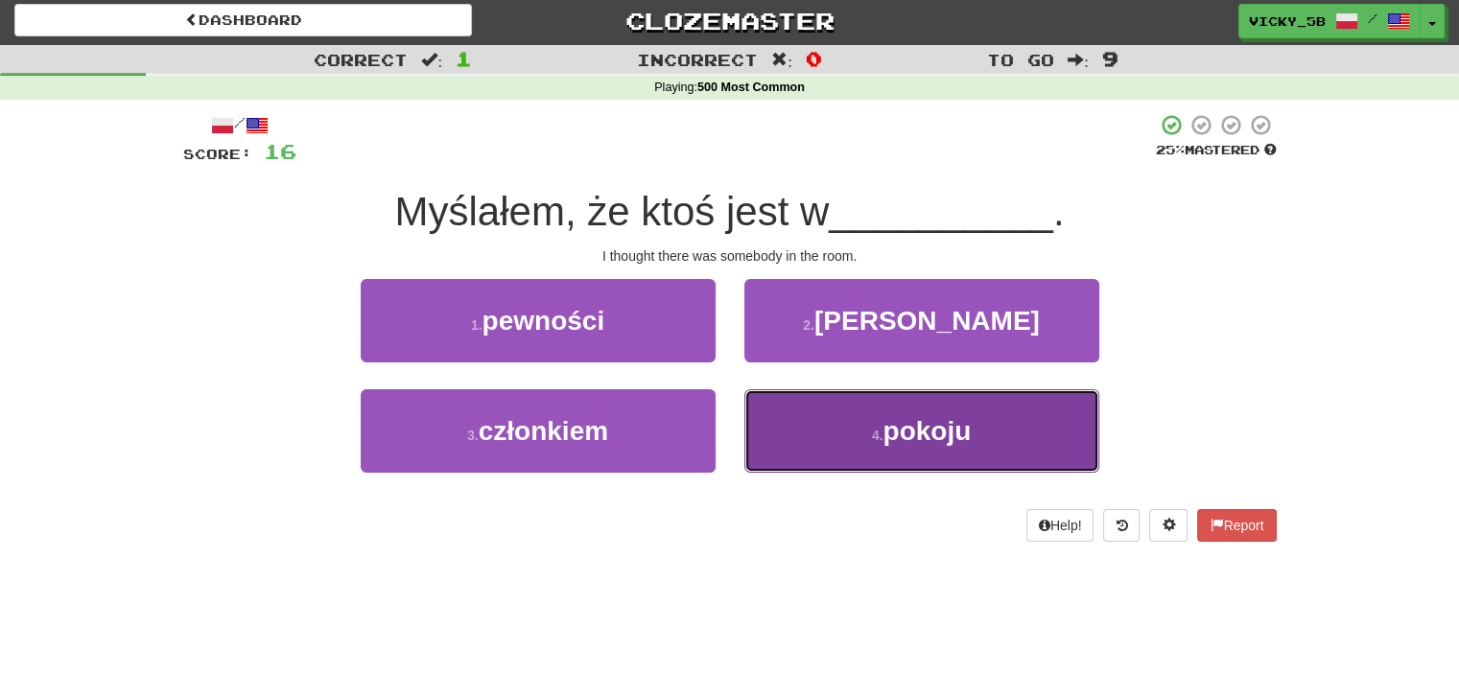
click at [991, 420] on button "4 . pokoju" at bounding box center [921, 430] width 355 height 83
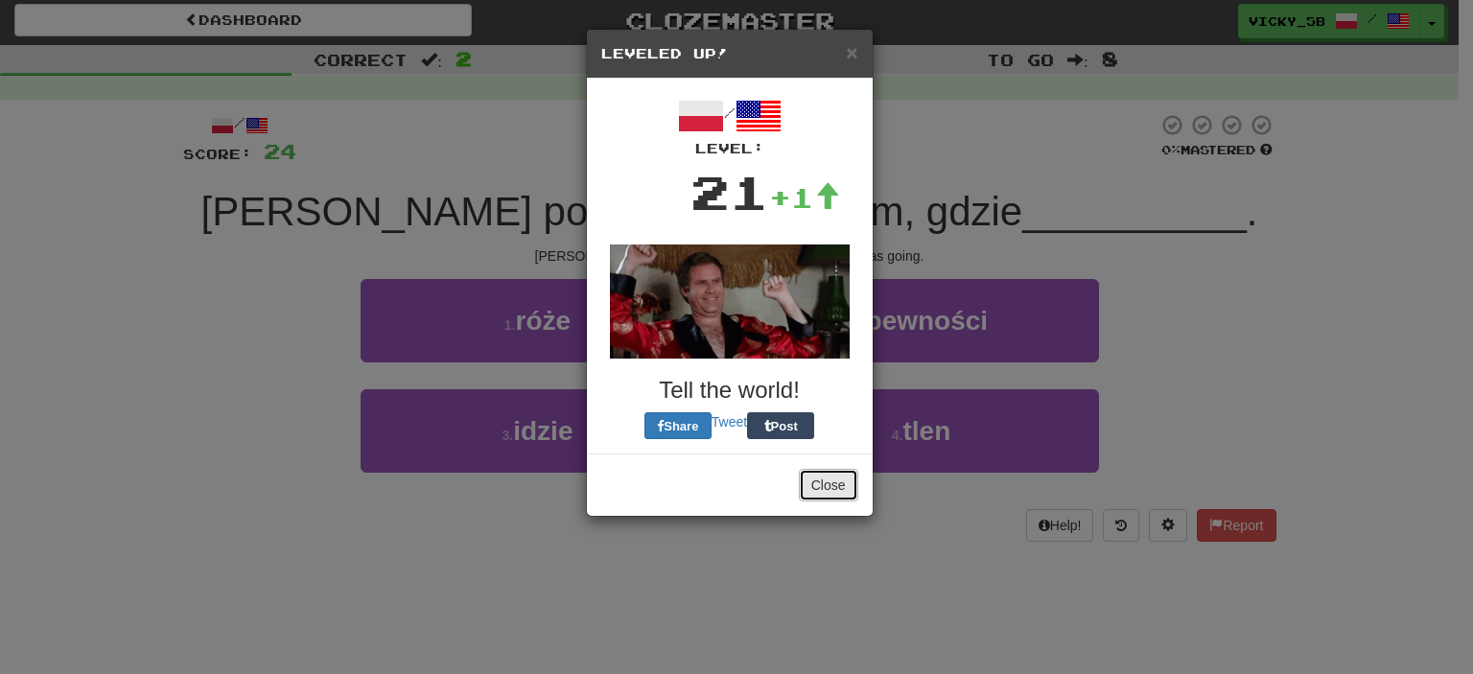
click at [834, 495] on button "Close" at bounding box center [828, 485] width 59 height 33
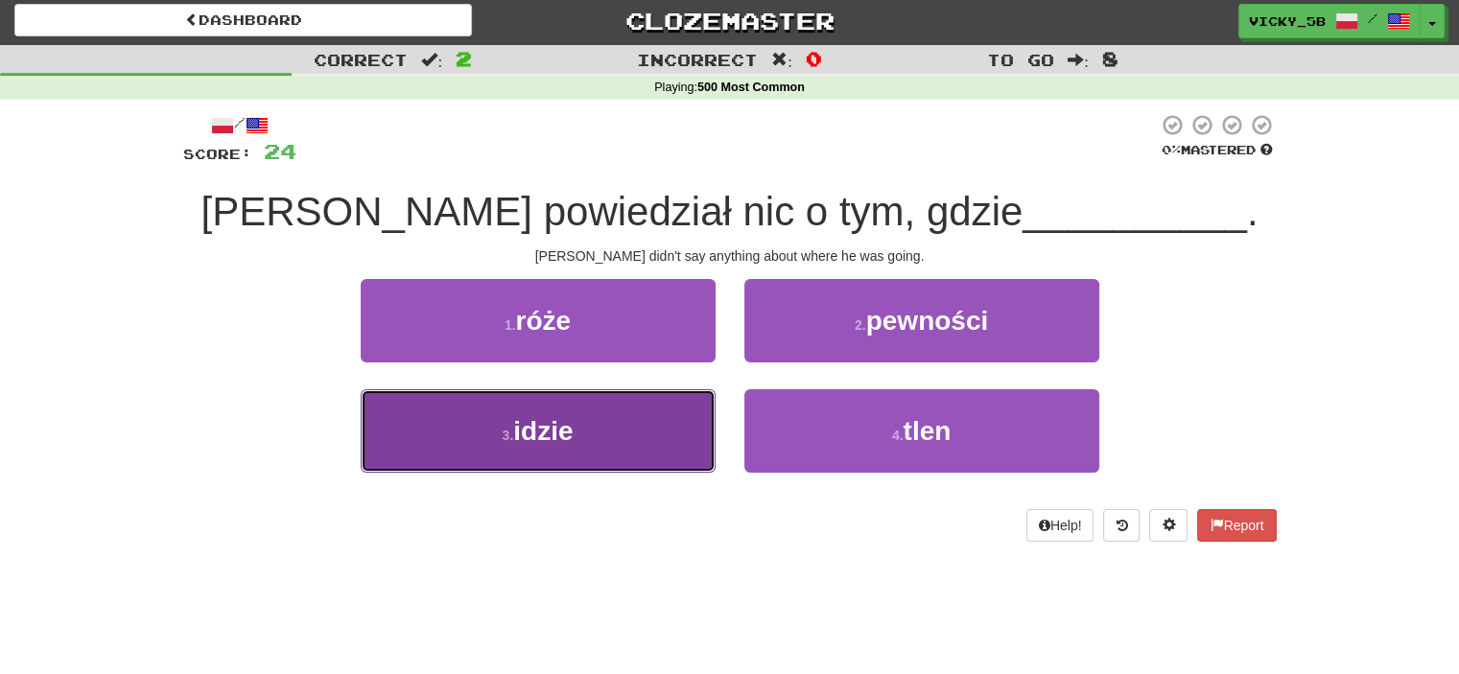
click at [638, 423] on button "3 . idzie" at bounding box center [538, 430] width 355 height 83
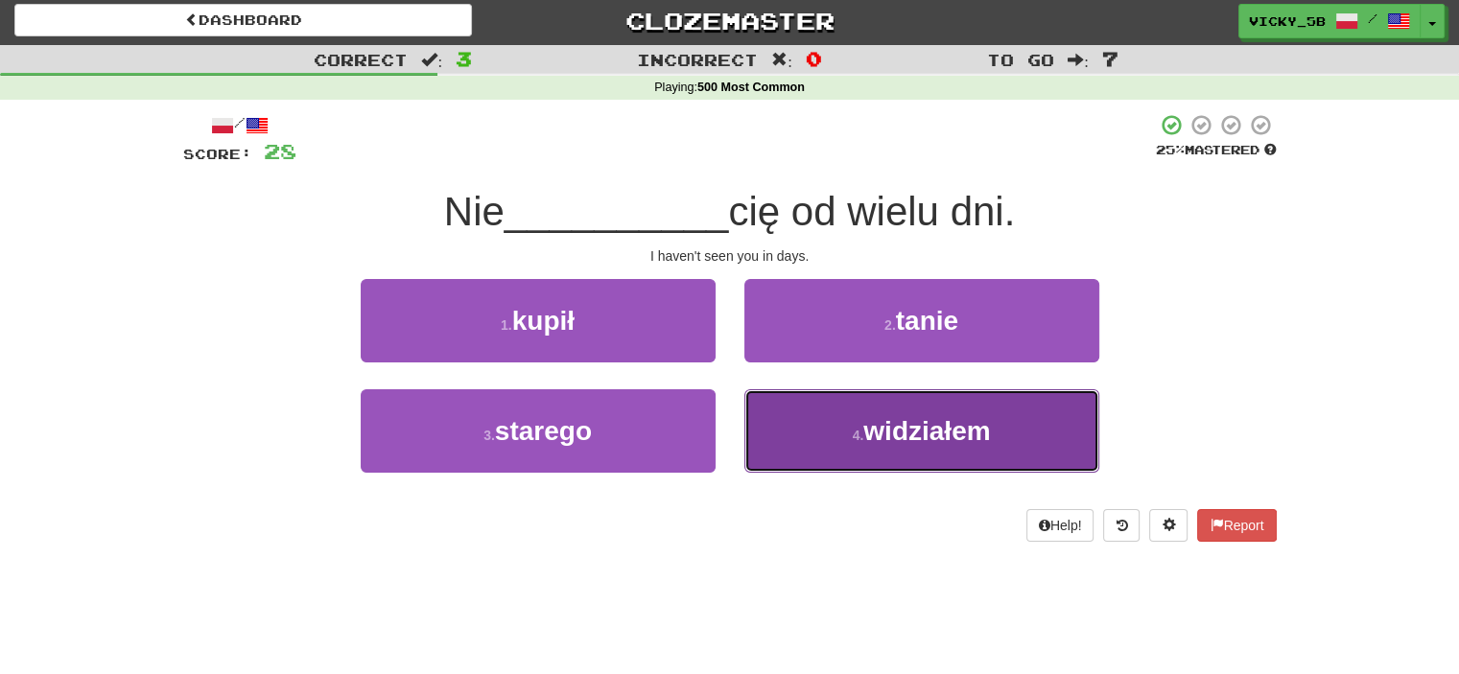
click at [978, 433] on span "widziałem" at bounding box center [926, 431] width 127 height 30
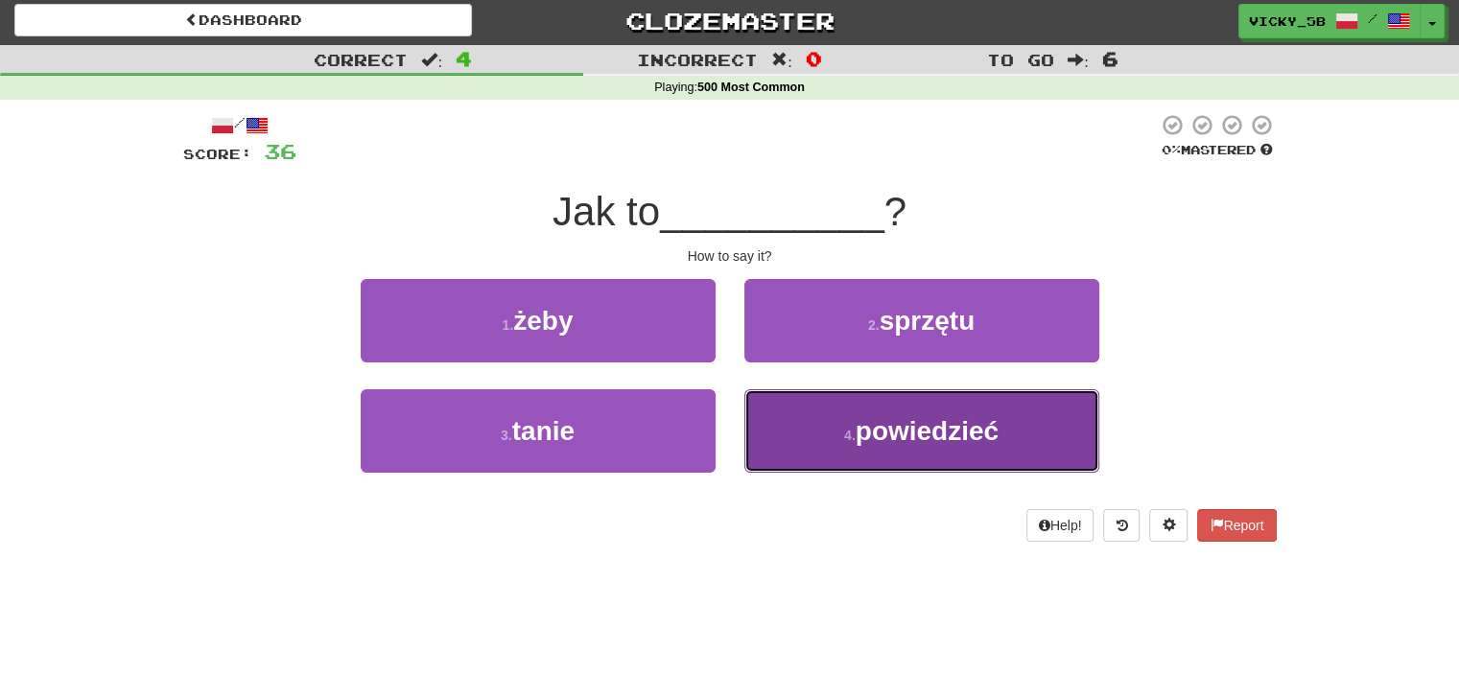
click at [933, 423] on span "powiedzieć" at bounding box center [926, 431] width 143 height 30
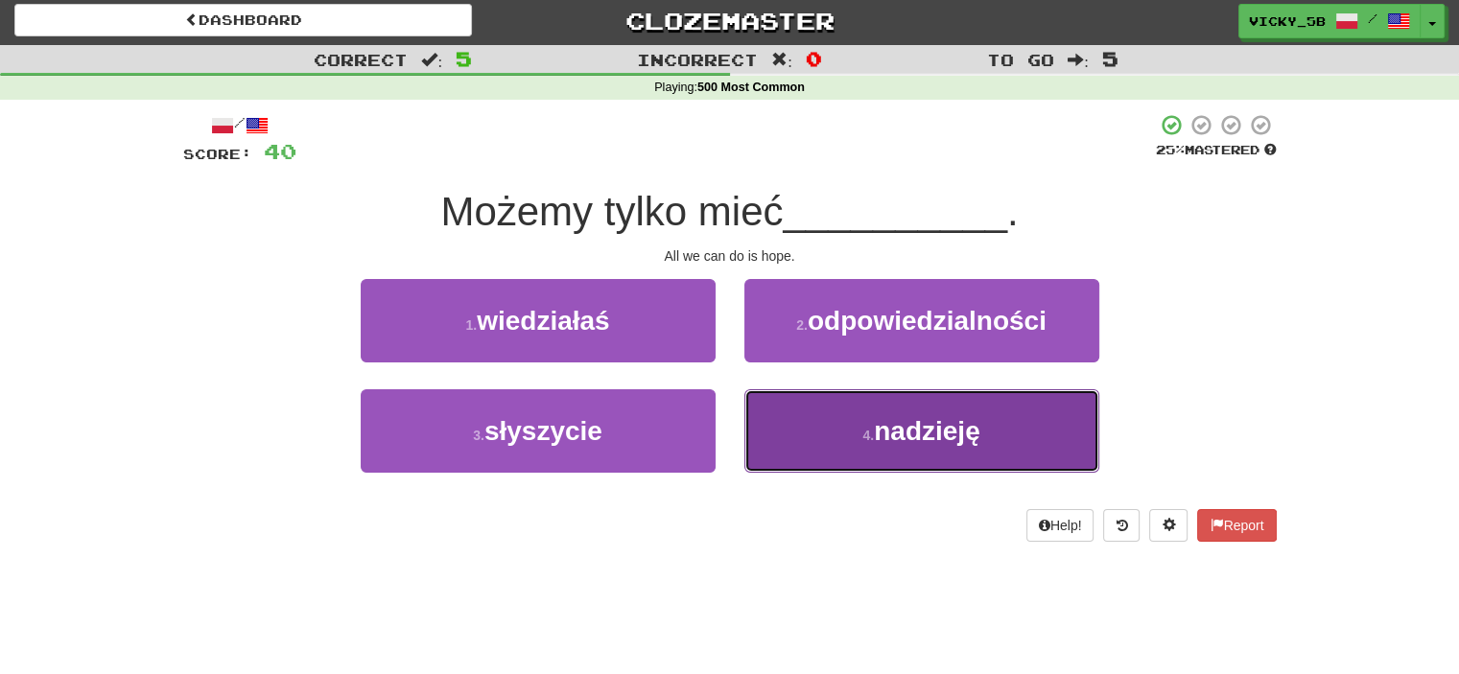
click at [1016, 449] on button "4 . nadzieję" at bounding box center [921, 430] width 355 height 83
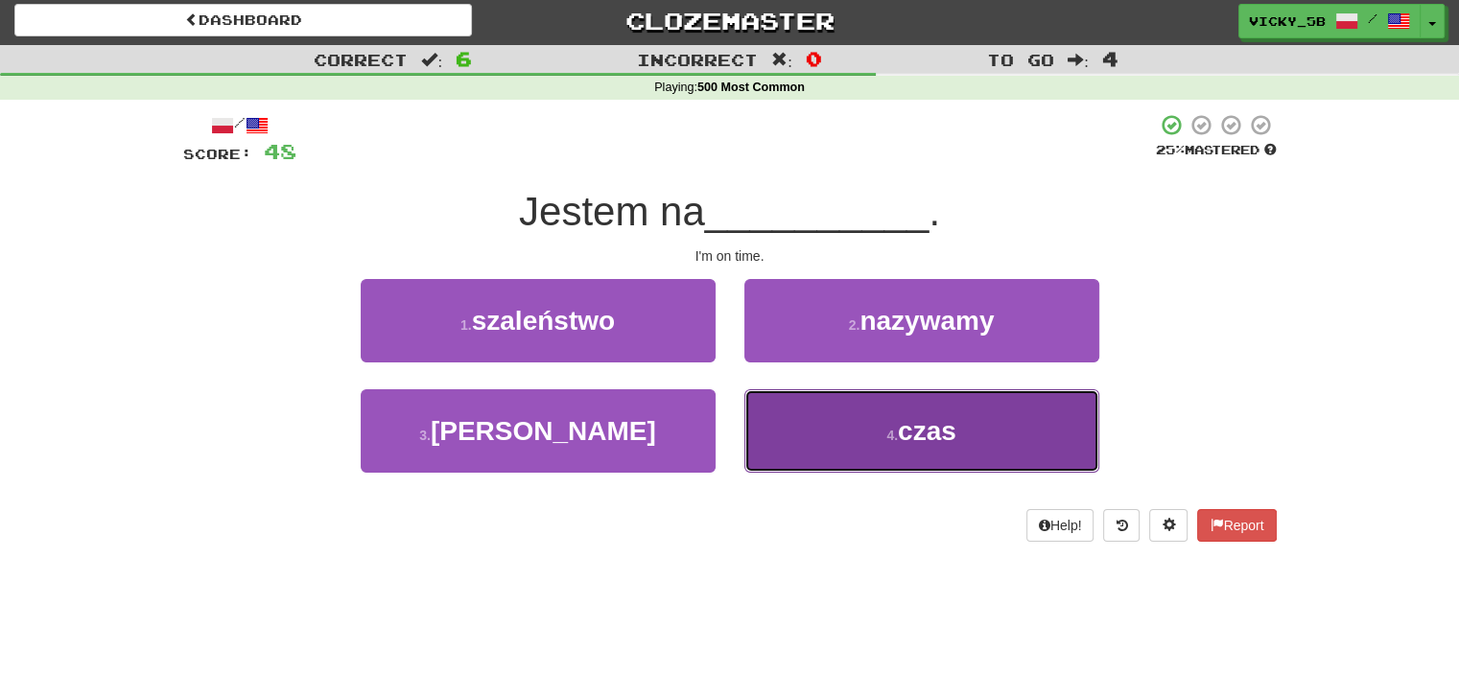
click at [998, 429] on button "4 . czas" at bounding box center [921, 430] width 355 height 83
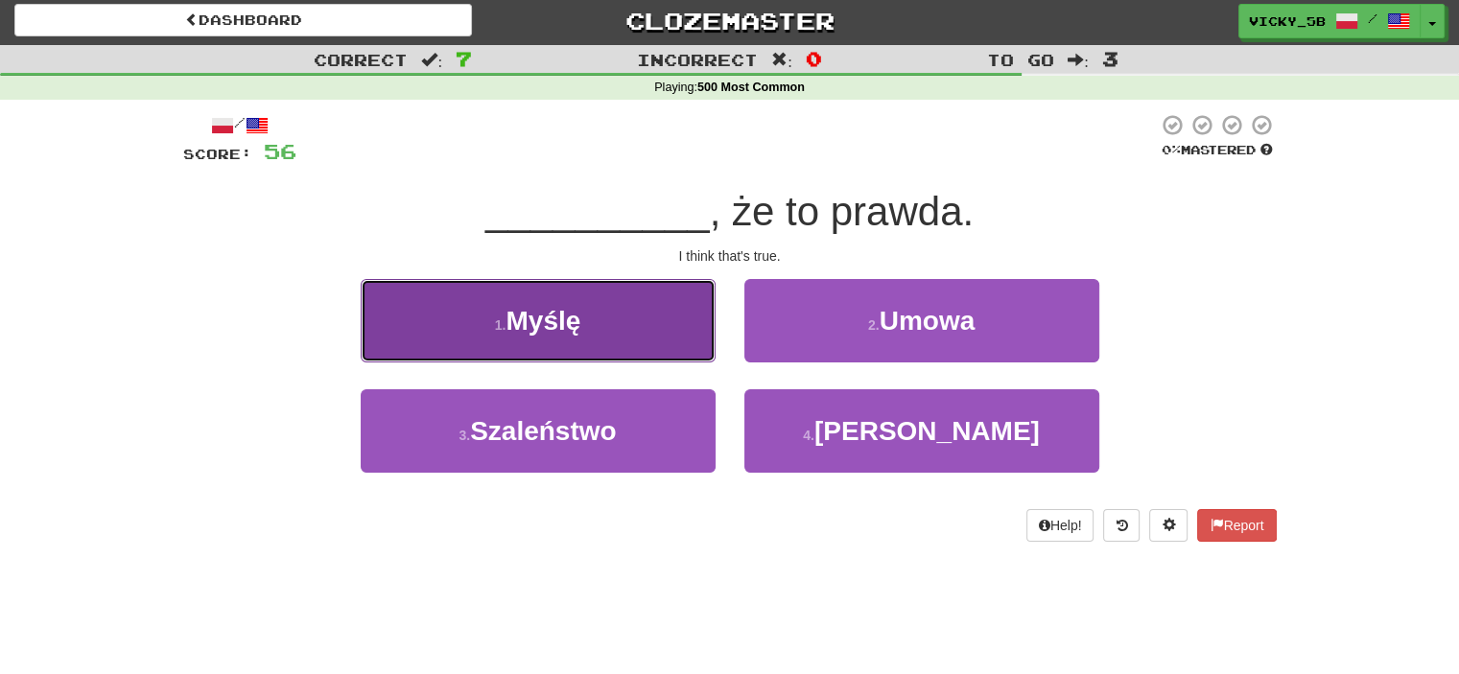
click at [591, 351] on button "1 . [GEOGRAPHIC_DATA]" at bounding box center [538, 320] width 355 height 83
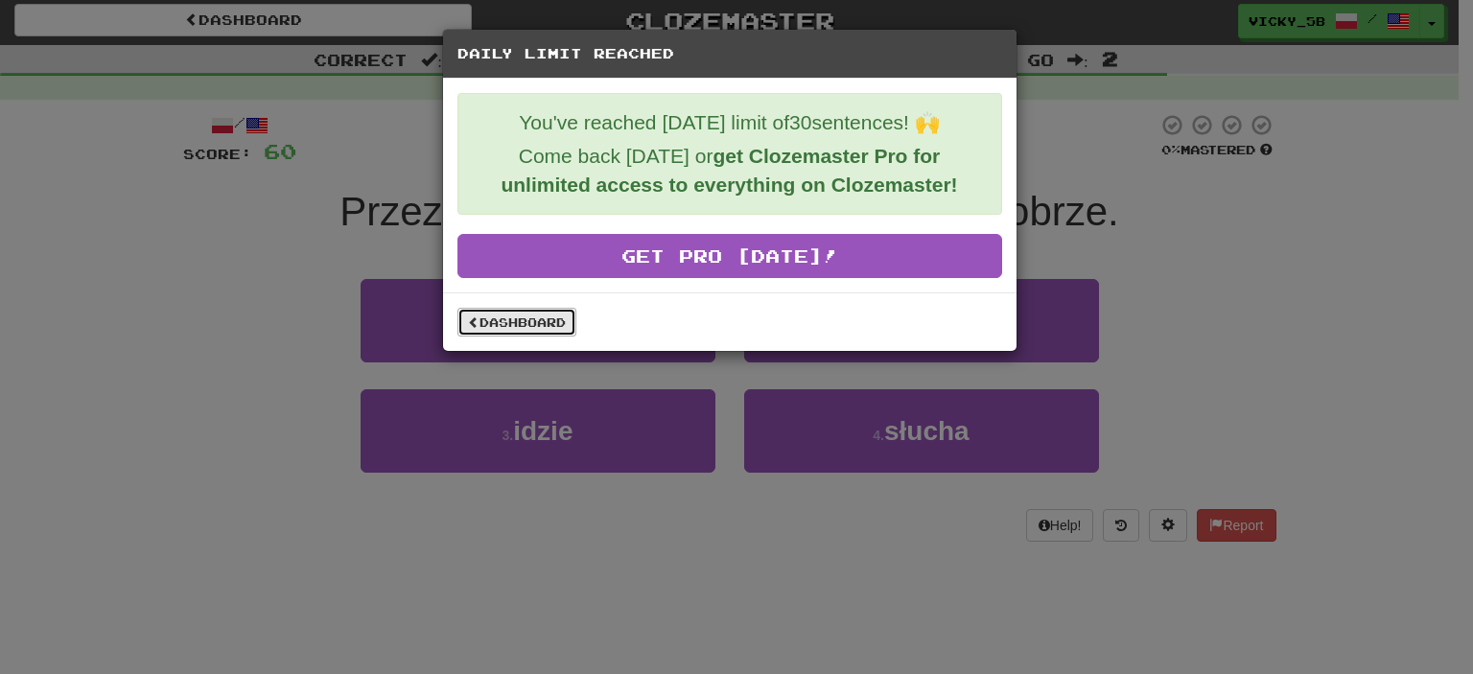
click at [535, 319] on link "Dashboard" at bounding box center [516, 322] width 119 height 29
